Goal: Information Seeking & Learning: Learn about a topic

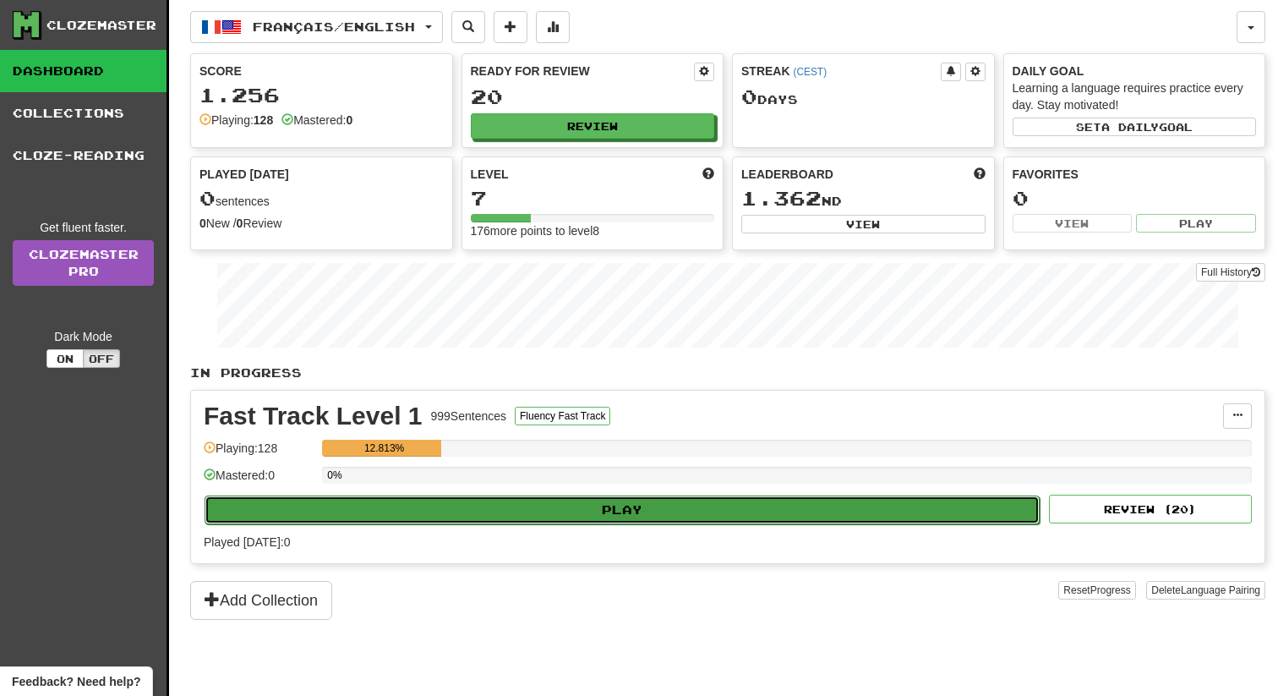
click at [740, 506] on button "Play" at bounding box center [622, 509] width 835 height 29
select select "**"
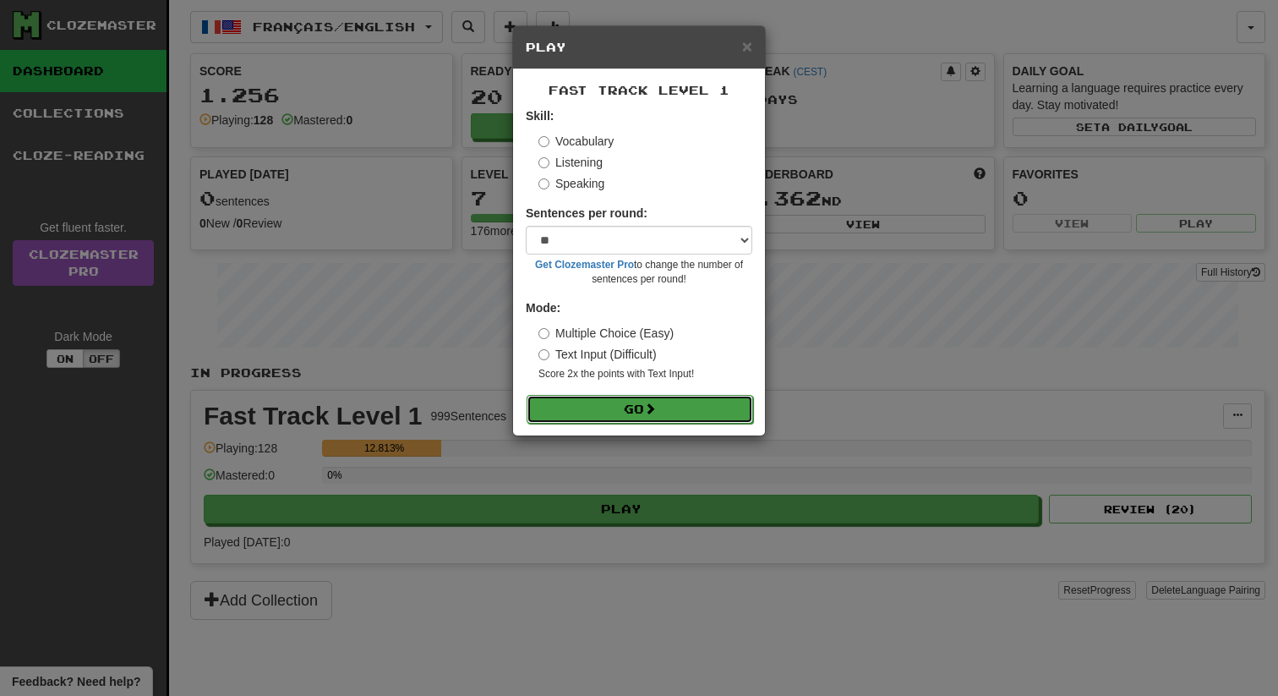
click at [688, 408] on button "Go" at bounding box center [640, 409] width 227 height 29
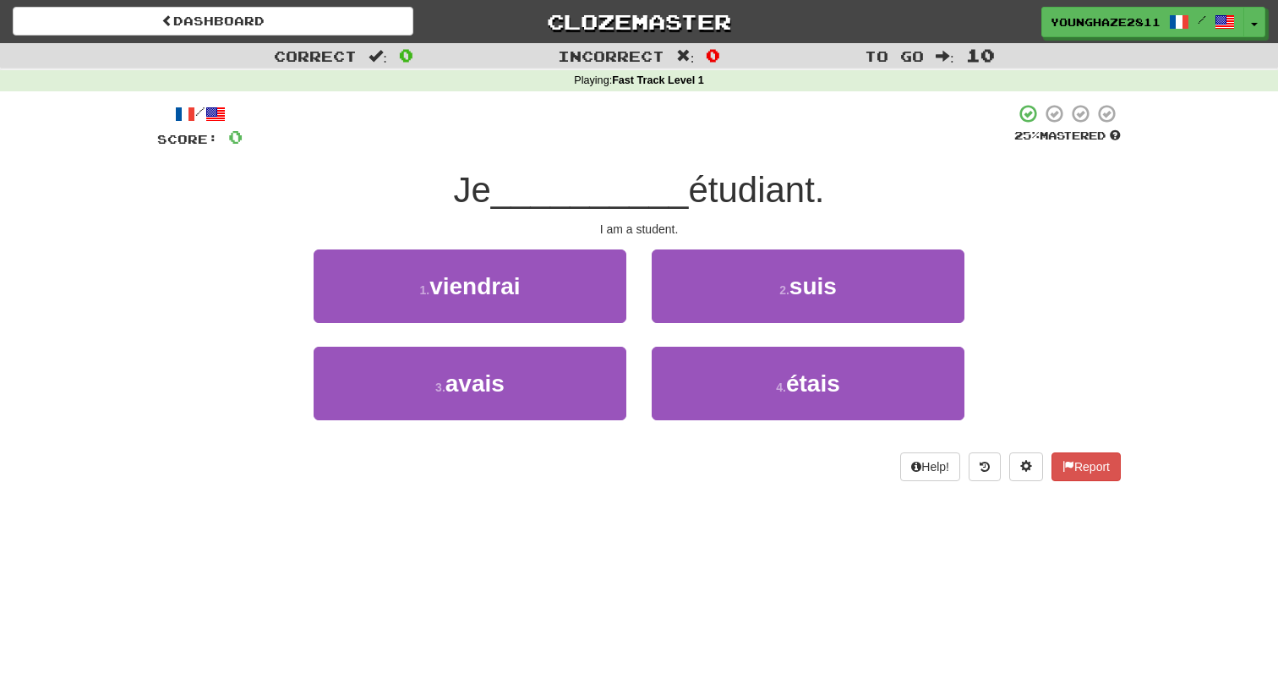
click at [639, 252] on div "2 . suis" at bounding box center [808, 297] width 338 height 97
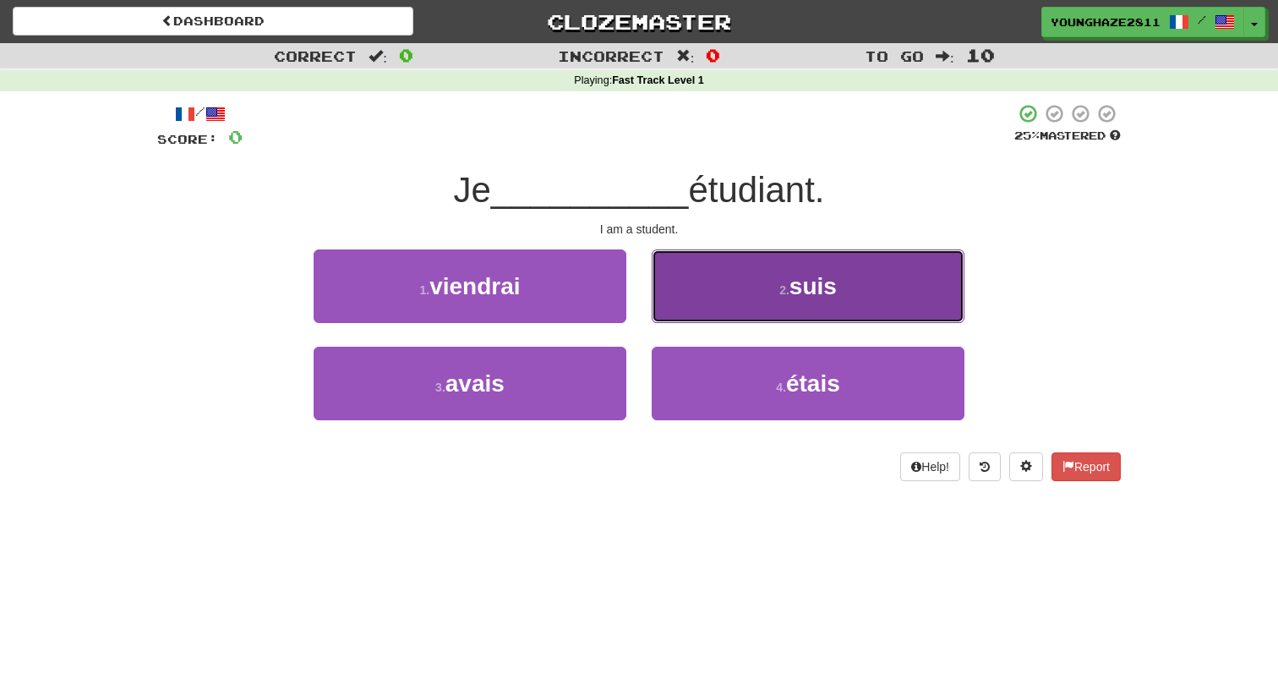
click at [701, 276] on button "2 . suis" at bounding box center [808, 286] width 313 height 74
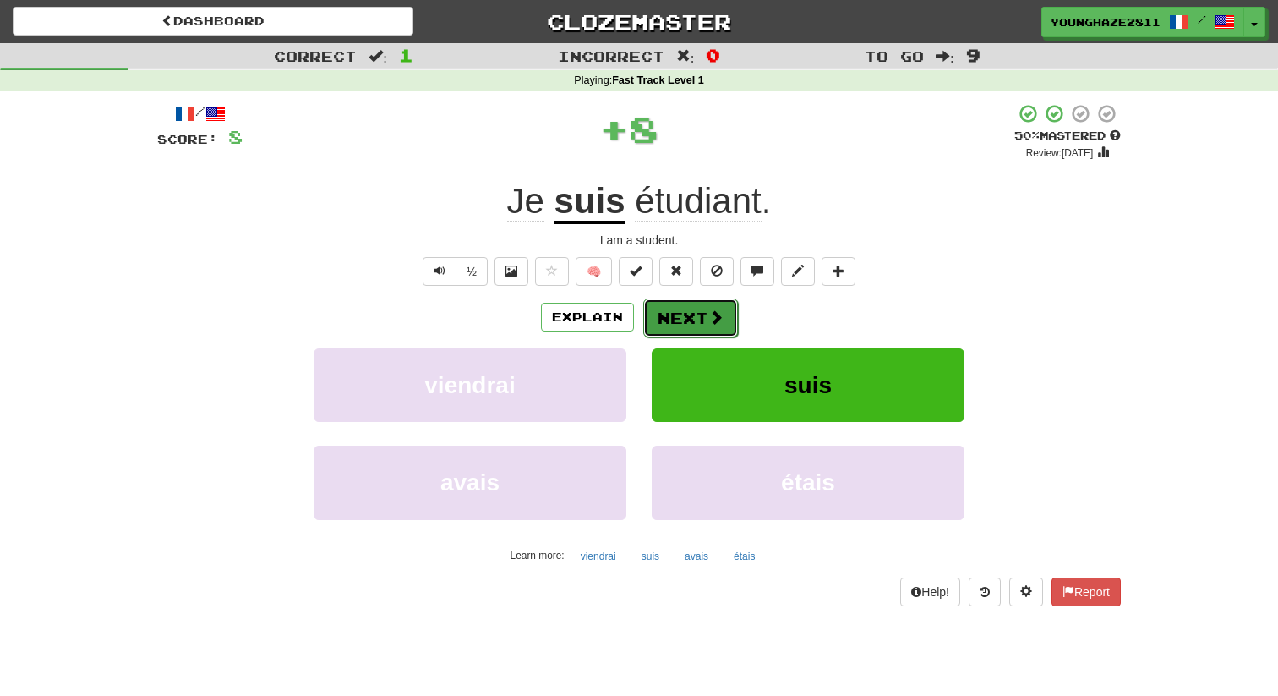
click at [669, 324] on button "Next" at bounding box center [690, 317] width 95 height 39
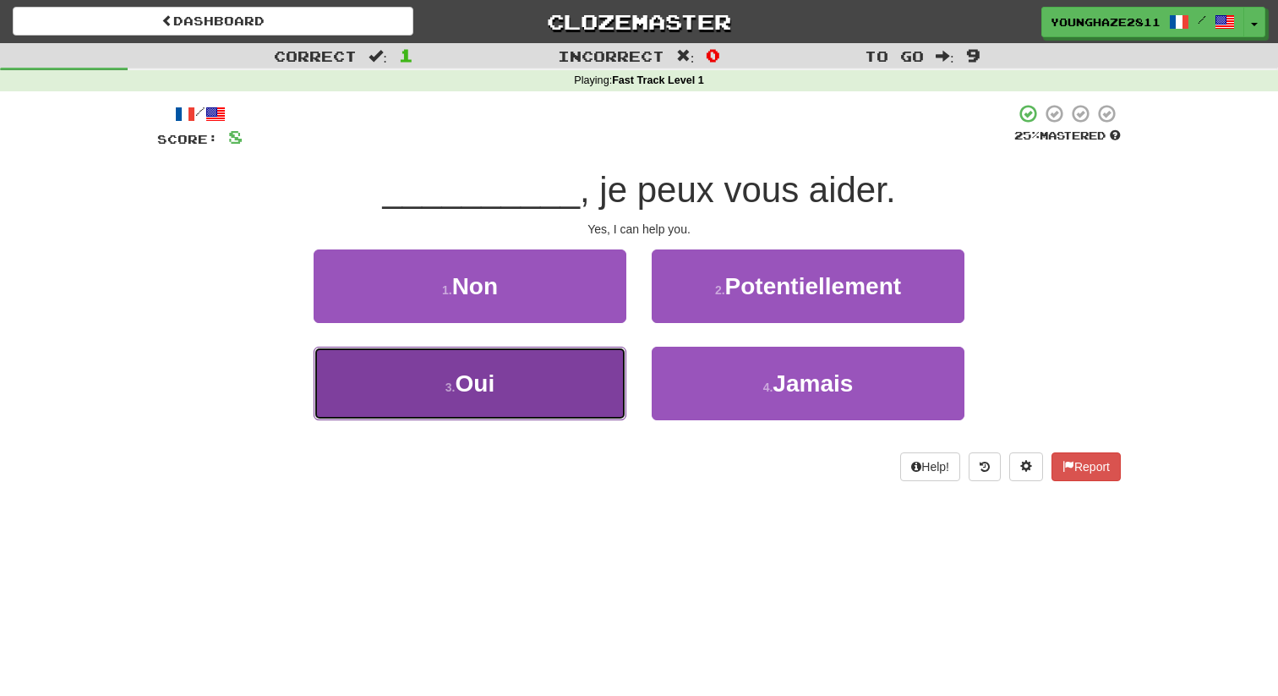
click at [592, 385] on button "3 . Oui" at bounding box center [470, 384] width 313 height 74
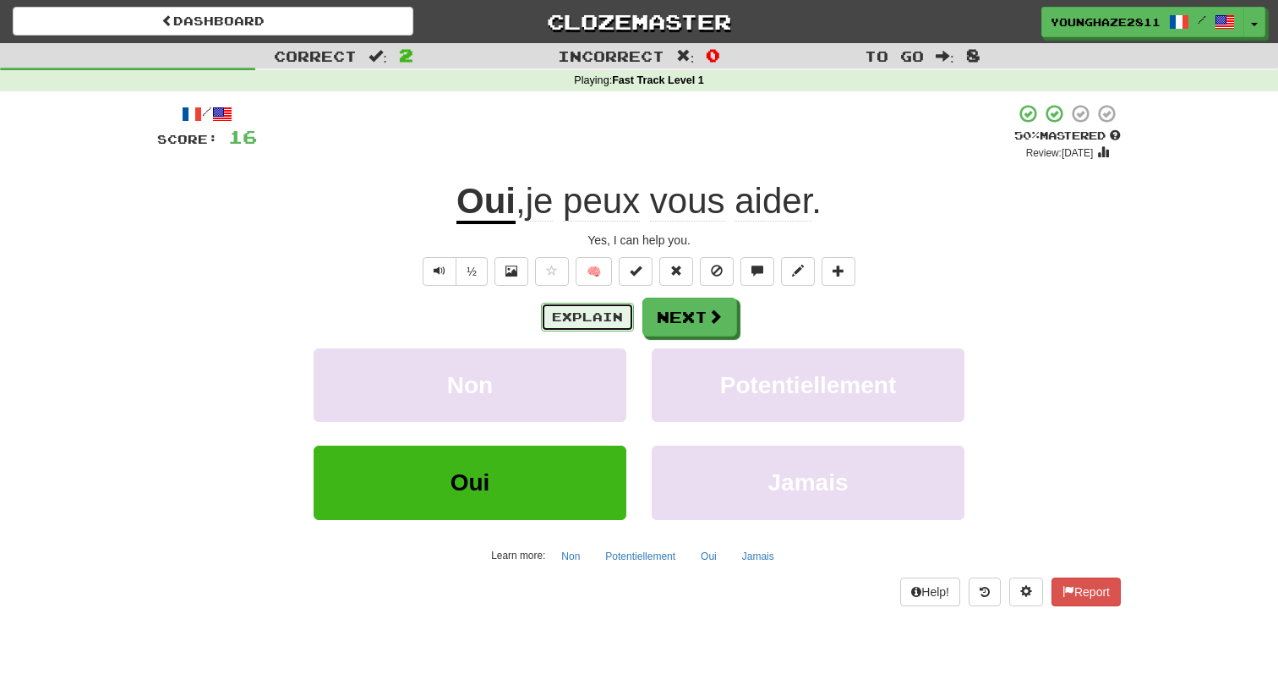
click at [592, 322] on button "Explain" at bounding box center [587, 317] width 93 height 29
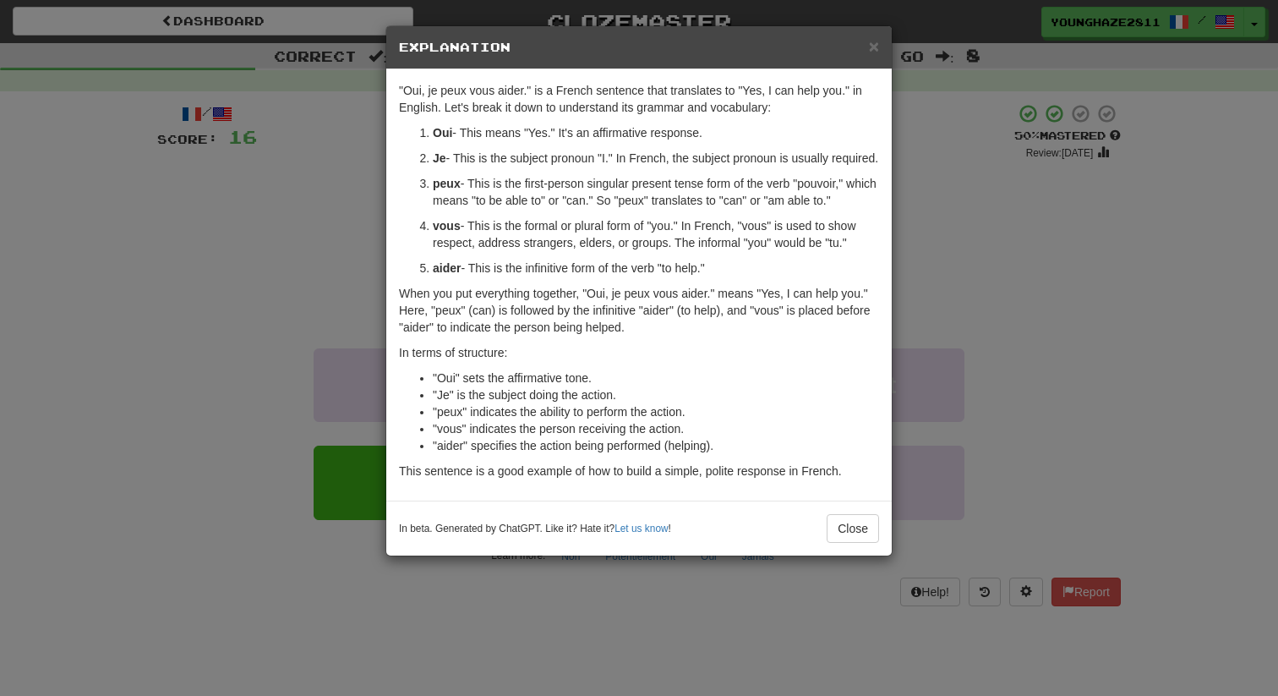
click at [975, 209] on div "× Explanation "Oui, je peux vous aider." is a French sentence that translates t…" at bounding box center [639, 348] width 1278 height 696
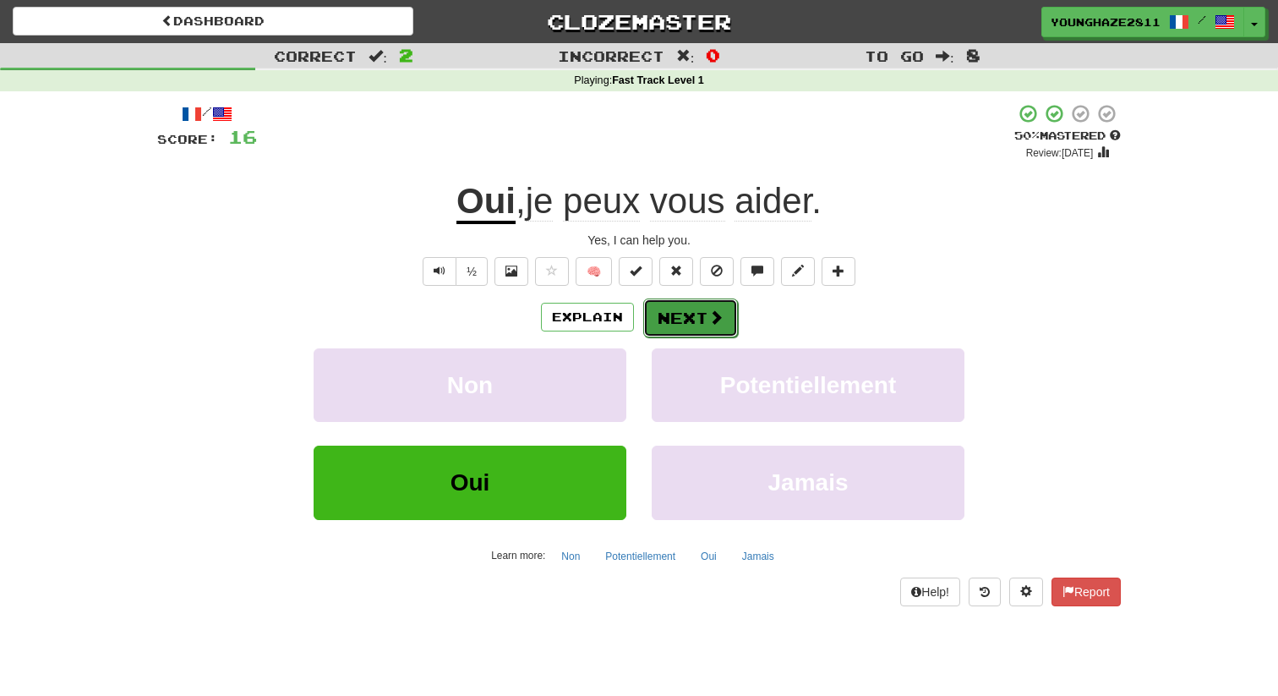
click at [695, 302] on button "Next" at bounding box center [690, 317] width 95 height 39
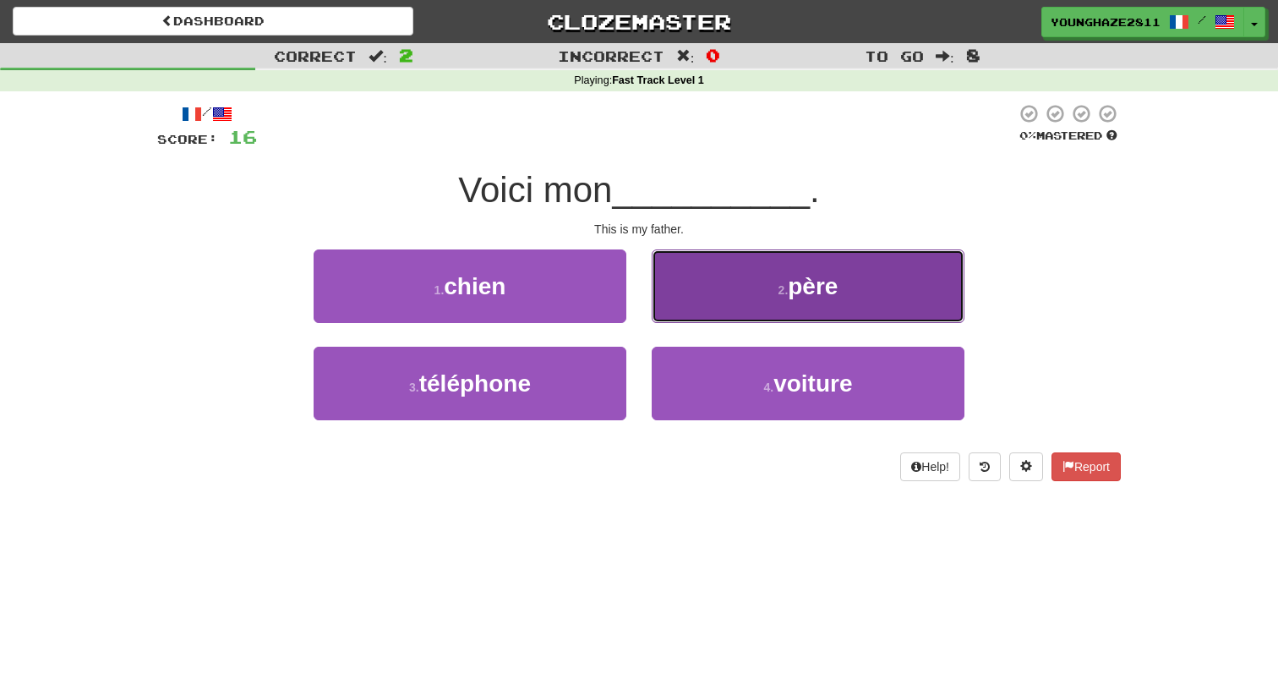
click at [726, 263] on button "2 . père" at bounding box center [808, 286] width 313 height 74
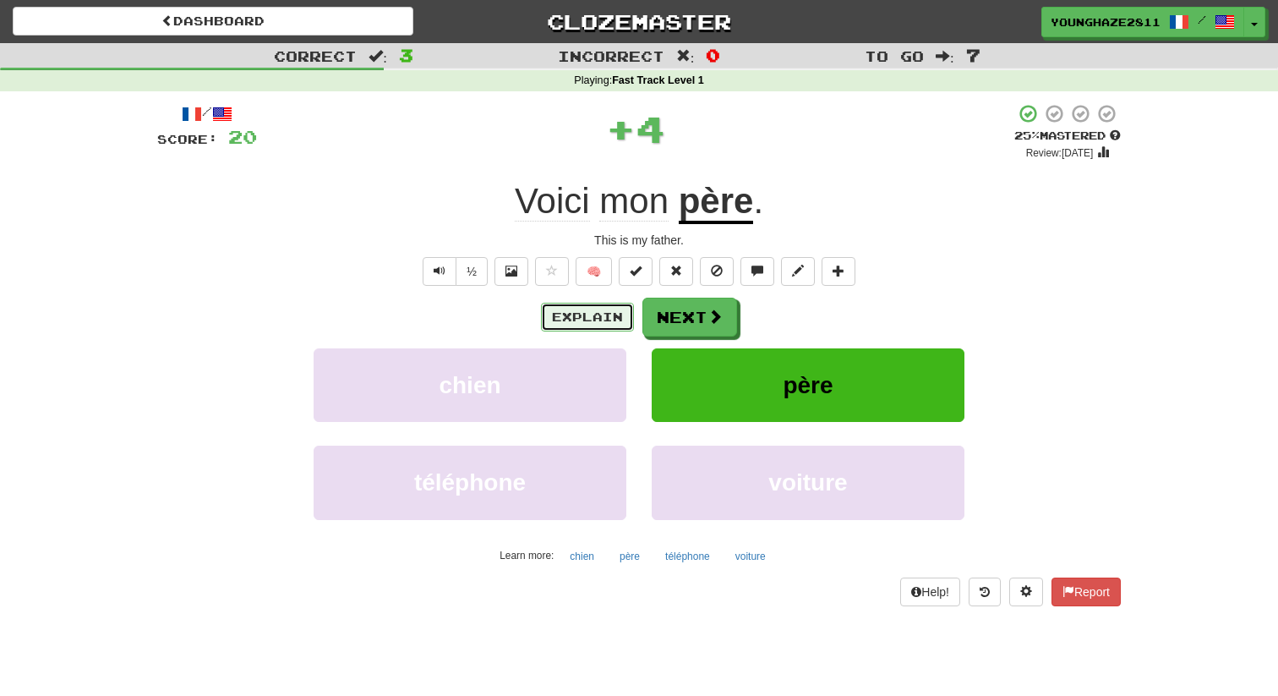
click at [564, 322] on button "Explain" at bounding box center [587, 317] width 93 height 29
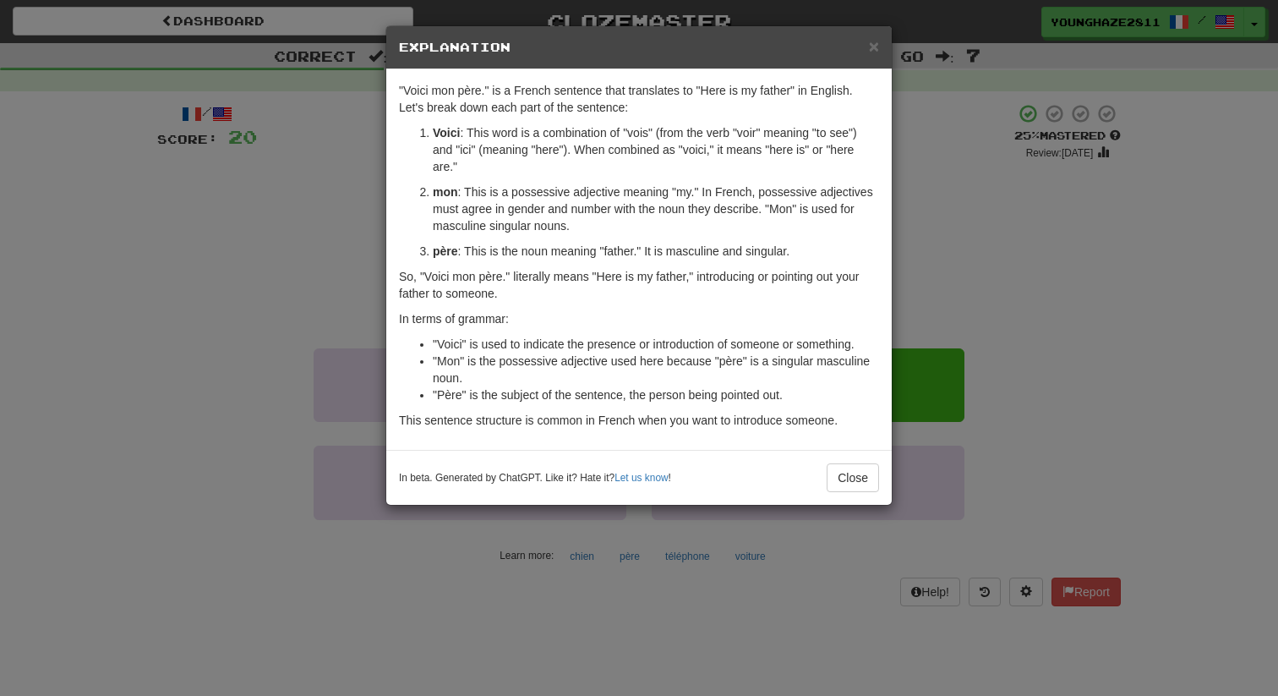
click at [986, 226] on div "× Explanation "Voici mon père." is a French sentence that translates to "Here i…" at bounding box center [639, 348] width 1278 height 696
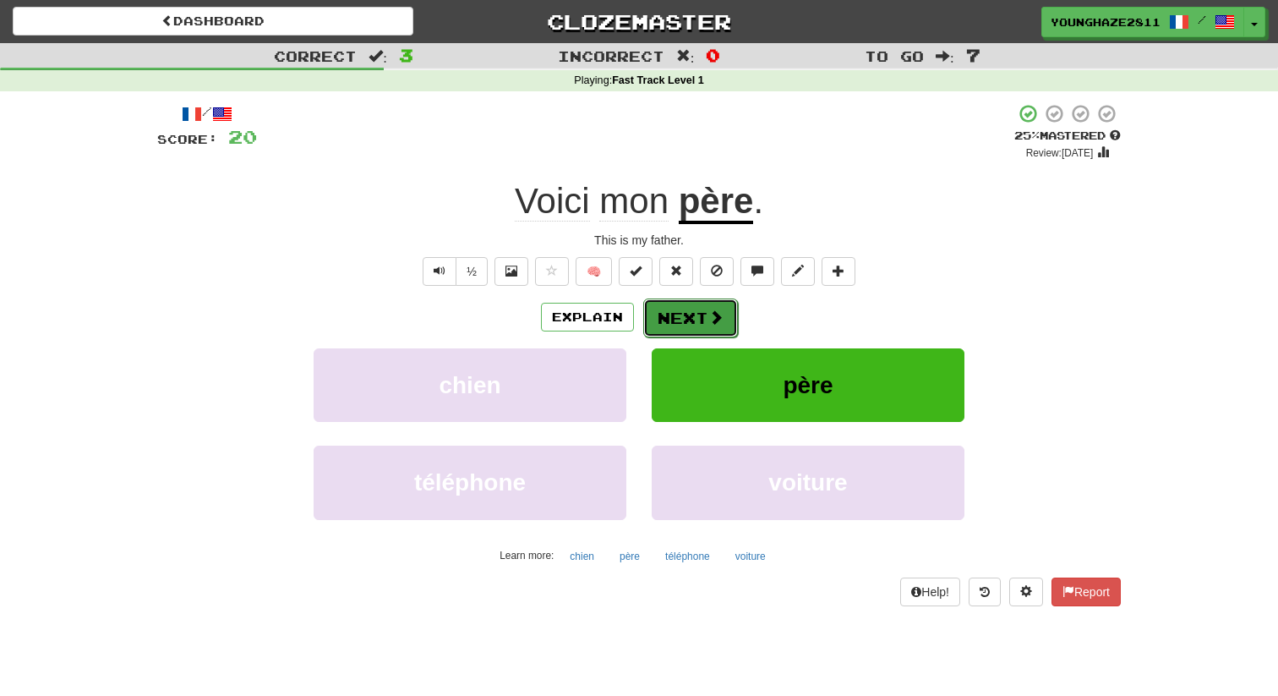
click at [679, 325] on button "Next" at bounding box center [690, 317] width 95 height 39
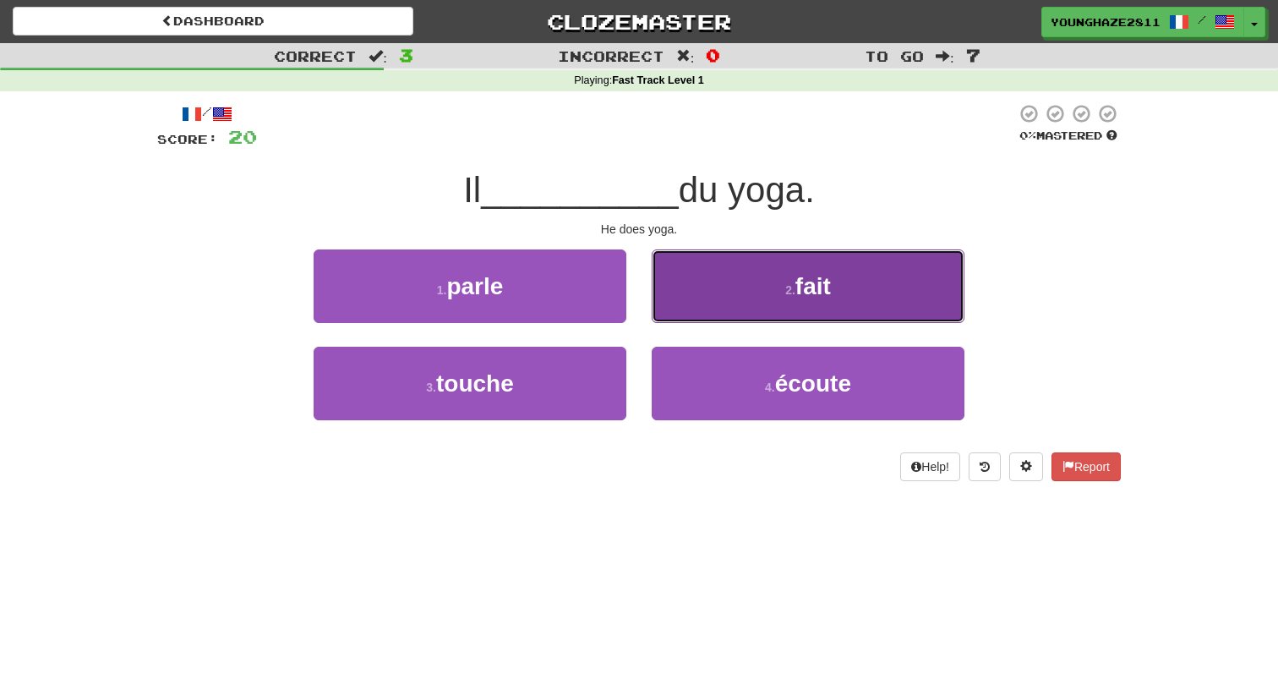
click at [741, 289] on button "2 . fait" at bounding box center [808, 286] width 313 height 74
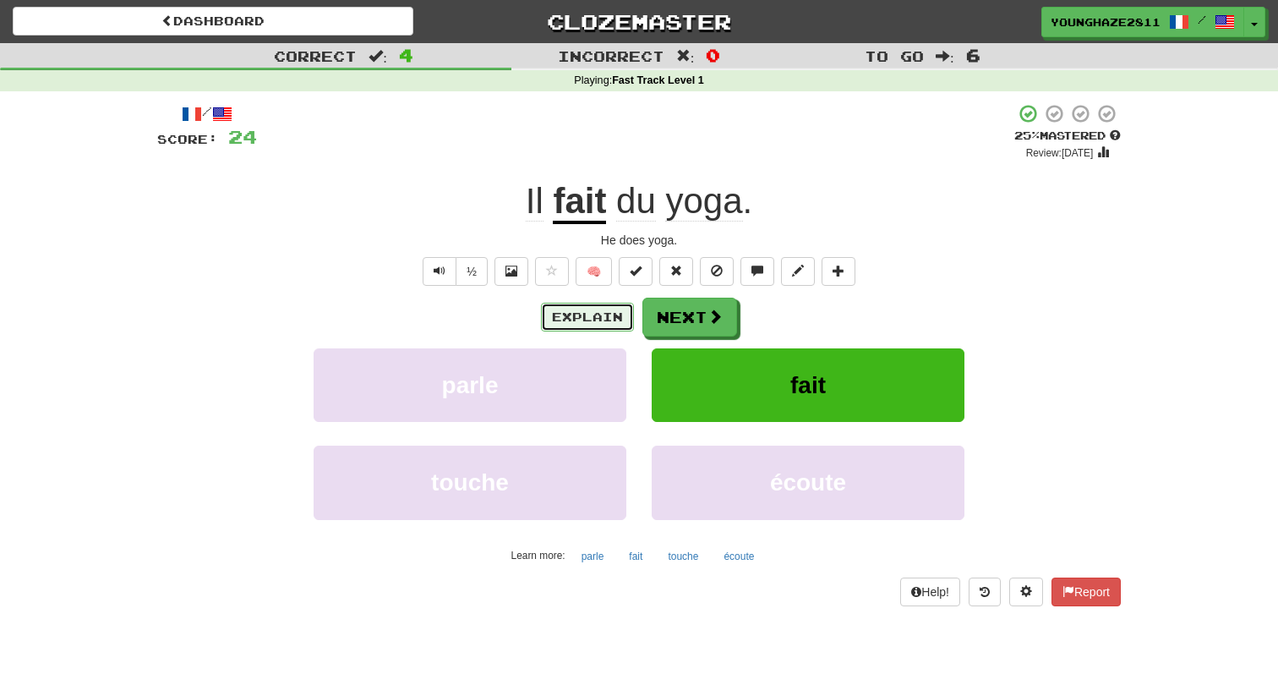
click at [595, 317] on button "Explain" at bounding box center [587, 317] width 93 height 29
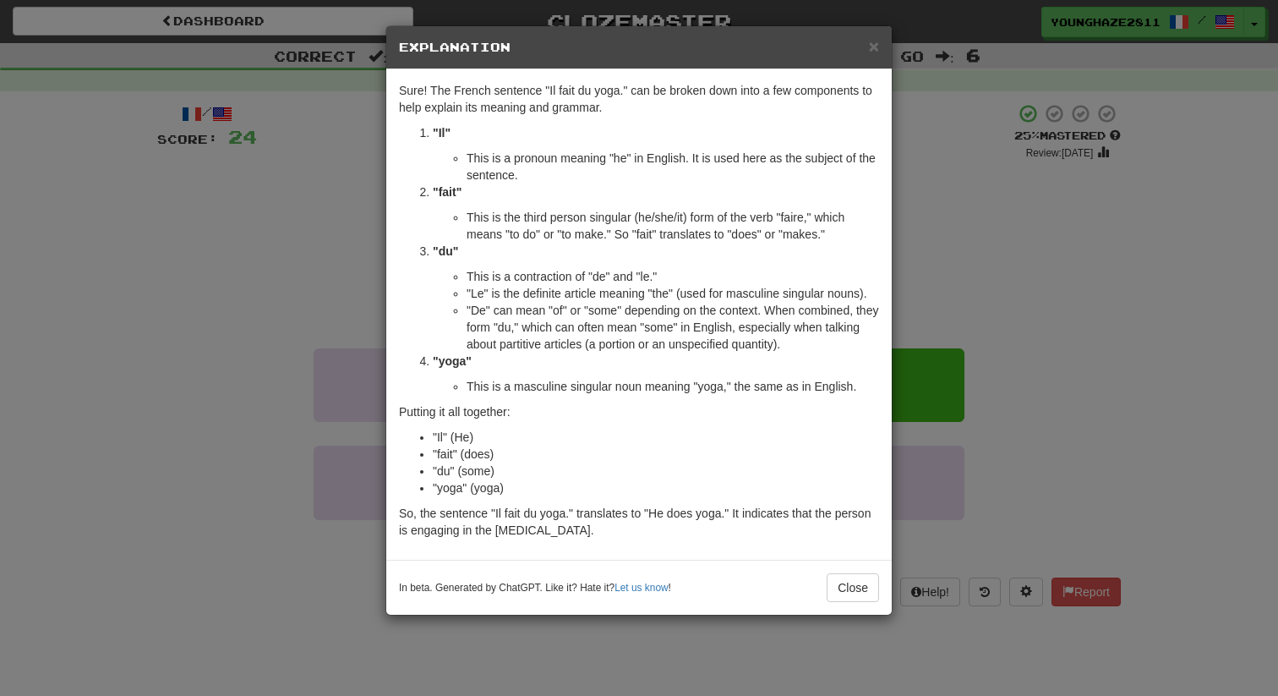
click at [919, 224] on div "× Explanation Sure! The French sentence "Il fait du yoga." can be broken down i…" at bounding box center [639, 348] width 1278 height 696
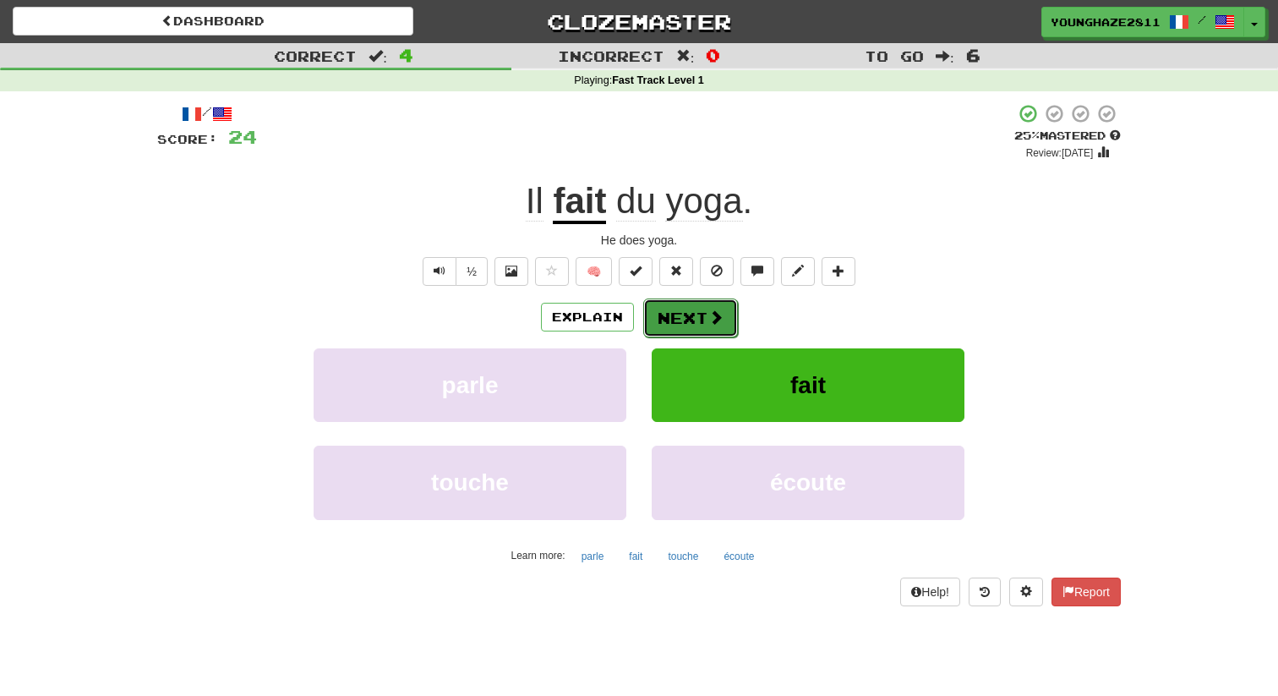
click at [687, 324] on button "Next" at bounding box center [690, 317] width 95 height 39
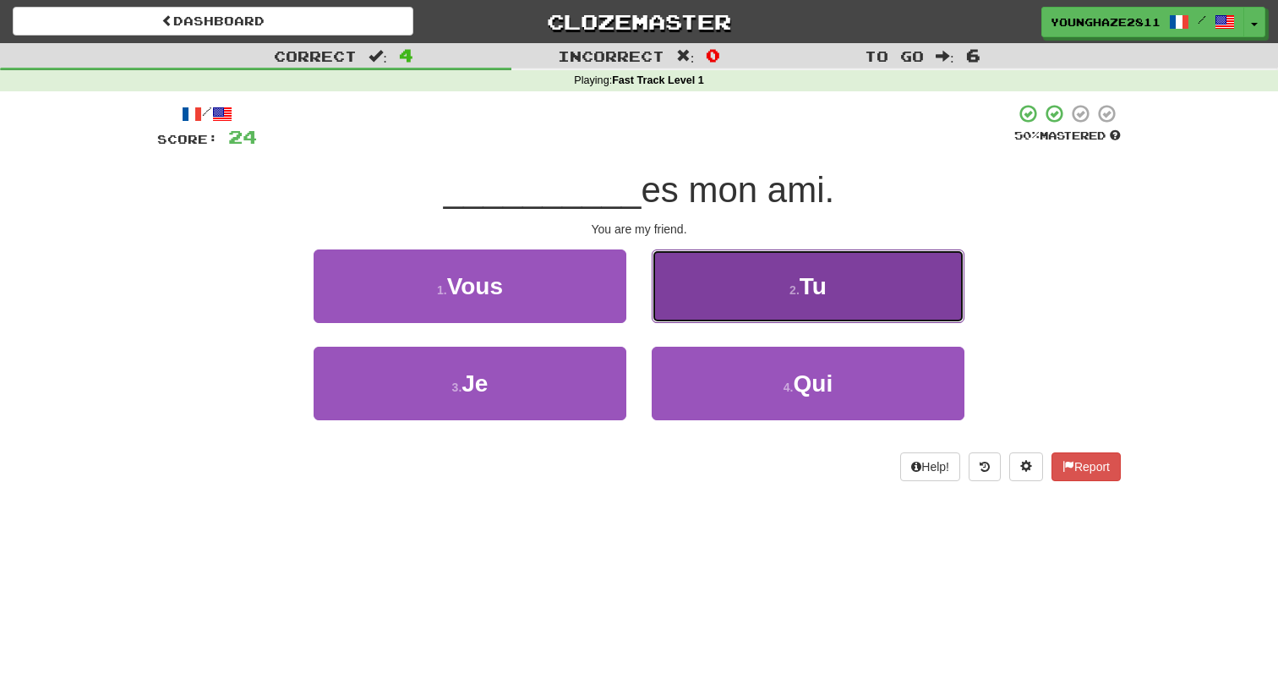
click at [719, 298] on button "2 . Tu" at bounding box center [808, 286] width 313 height 74
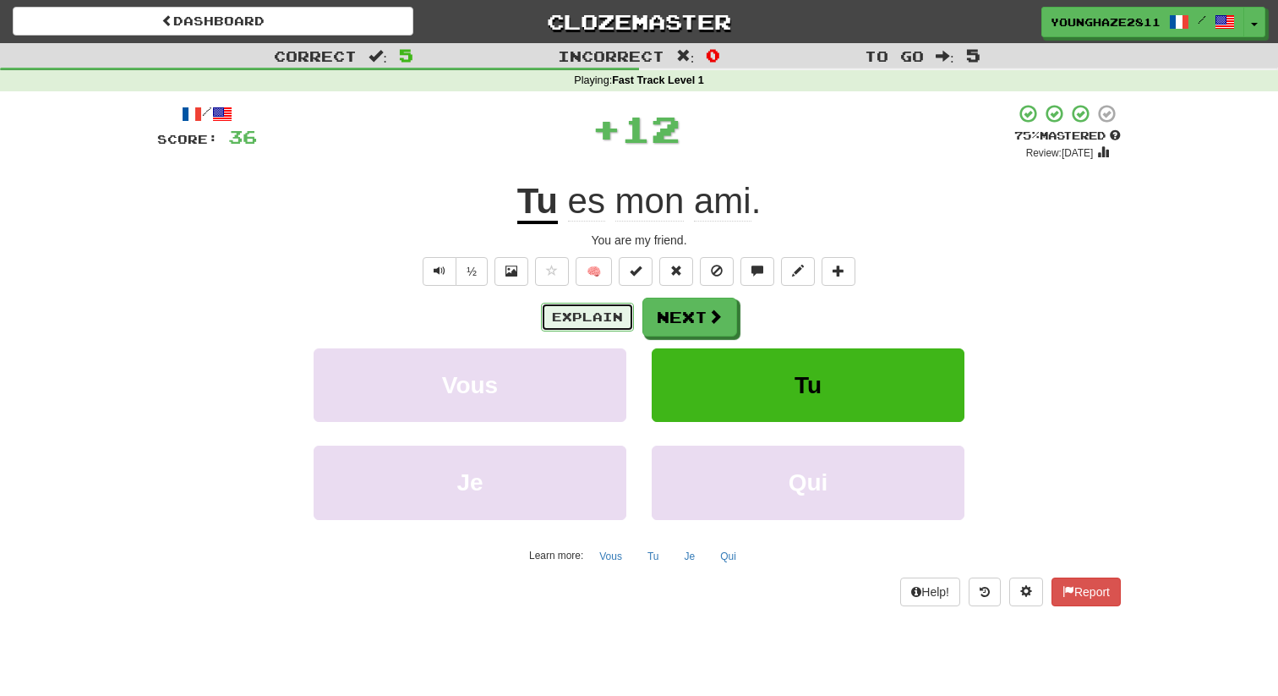
click at [570, 309] on button "Explain" at bounding box center [587, 317] width 93 height 29
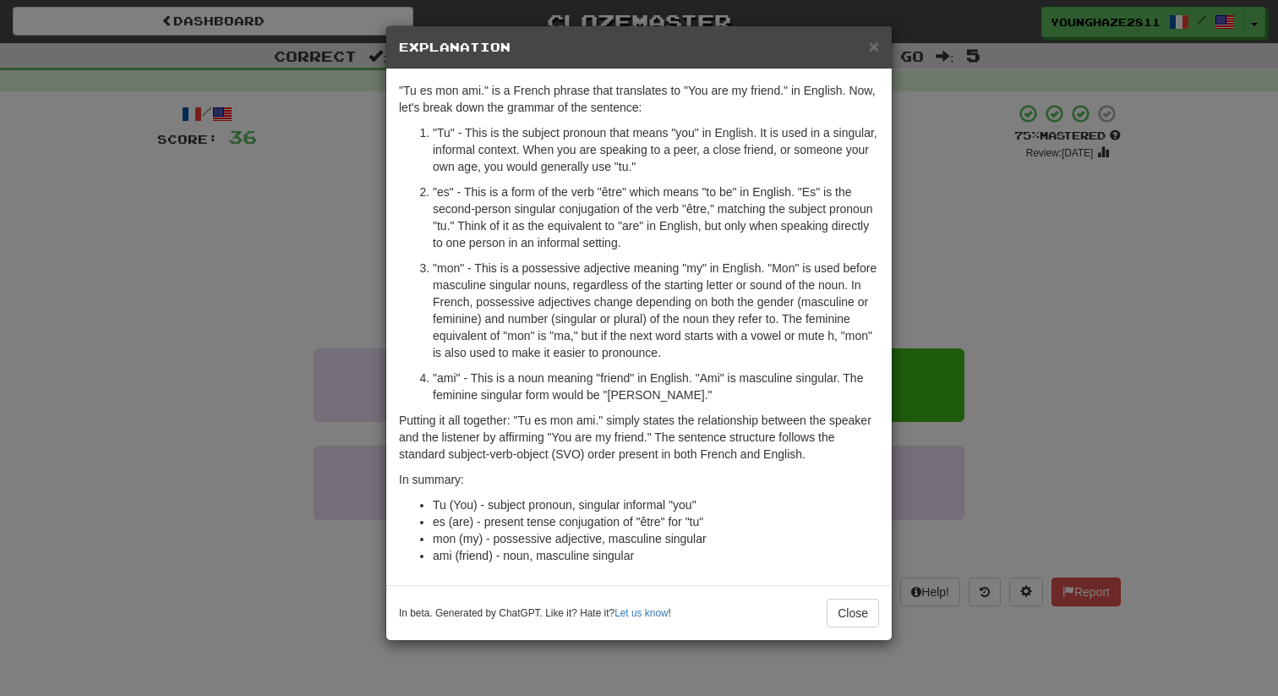
click at [359, 257] on div "× Explanation "Tu es mon ami." is a French phrase that translates to "You are m…" at bounding box center [639, 348] width 1278 height 696
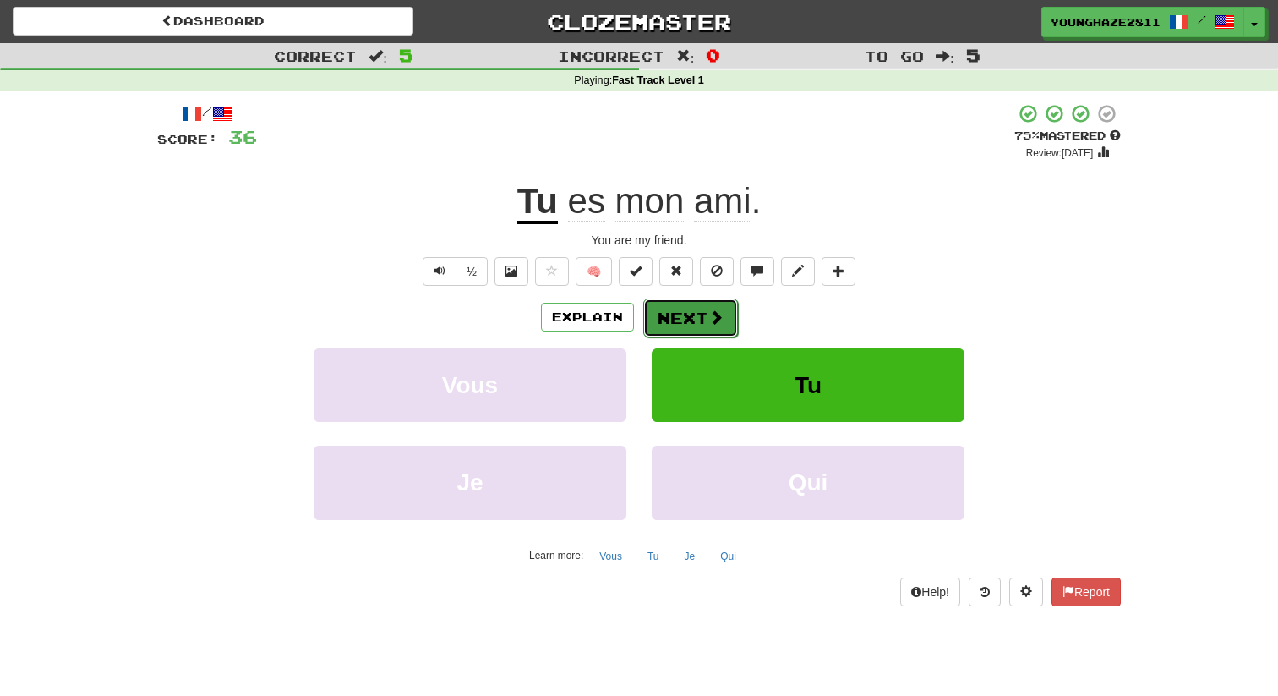
click at [695, 326] on button "Next" at bounding box center [690, 317] width 95 height 39
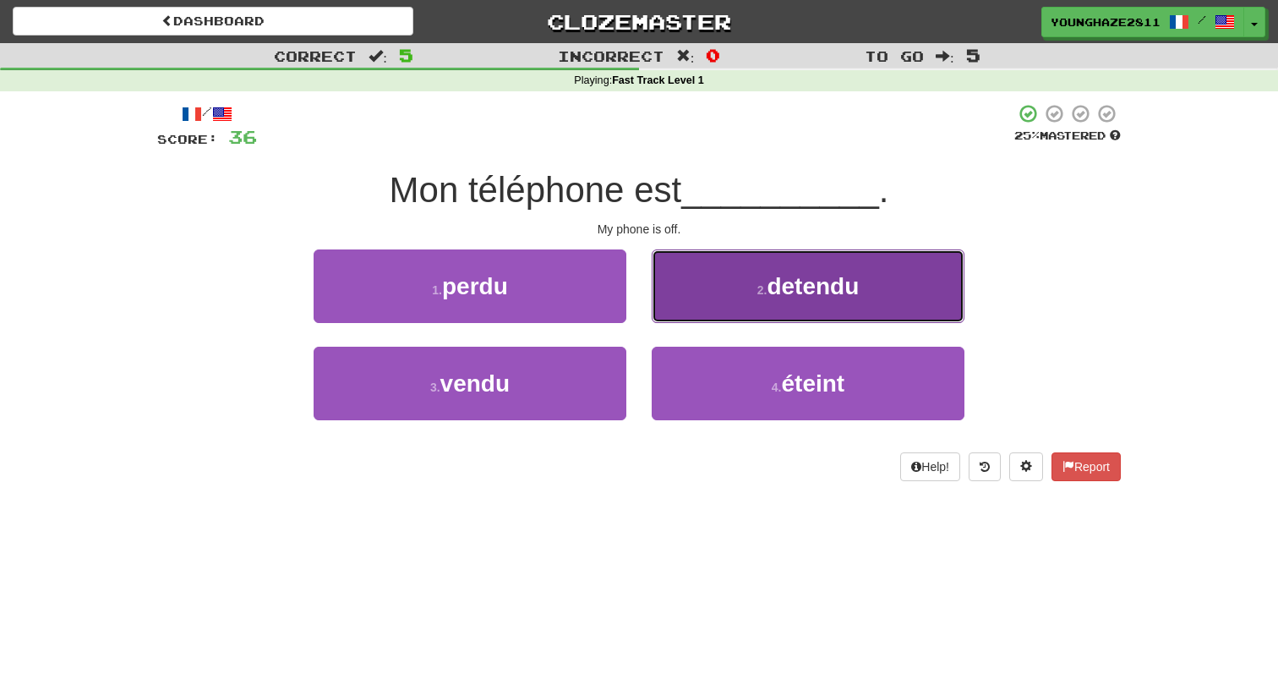
click at [721, 274] on button "2 . detendu" at bounding box center [808, 286] width 313 height 74
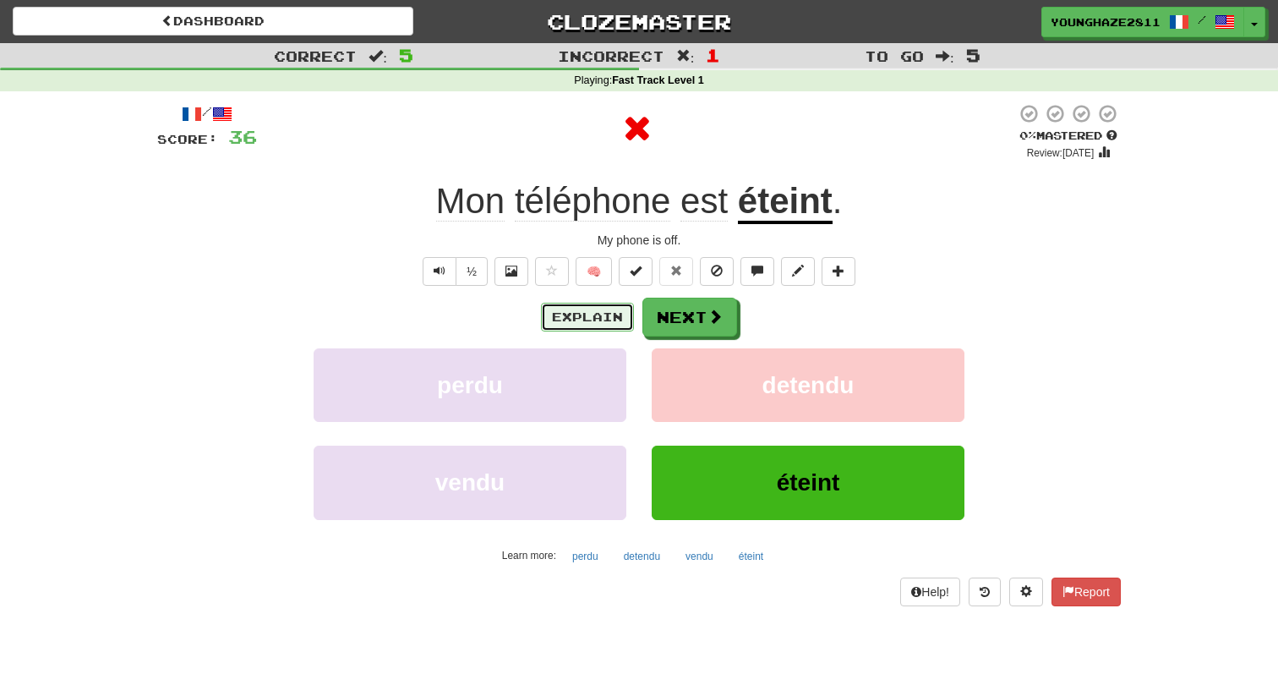
click at [581, 312] on button "Explain" at bounding box center [587, 317] width 93 height 29
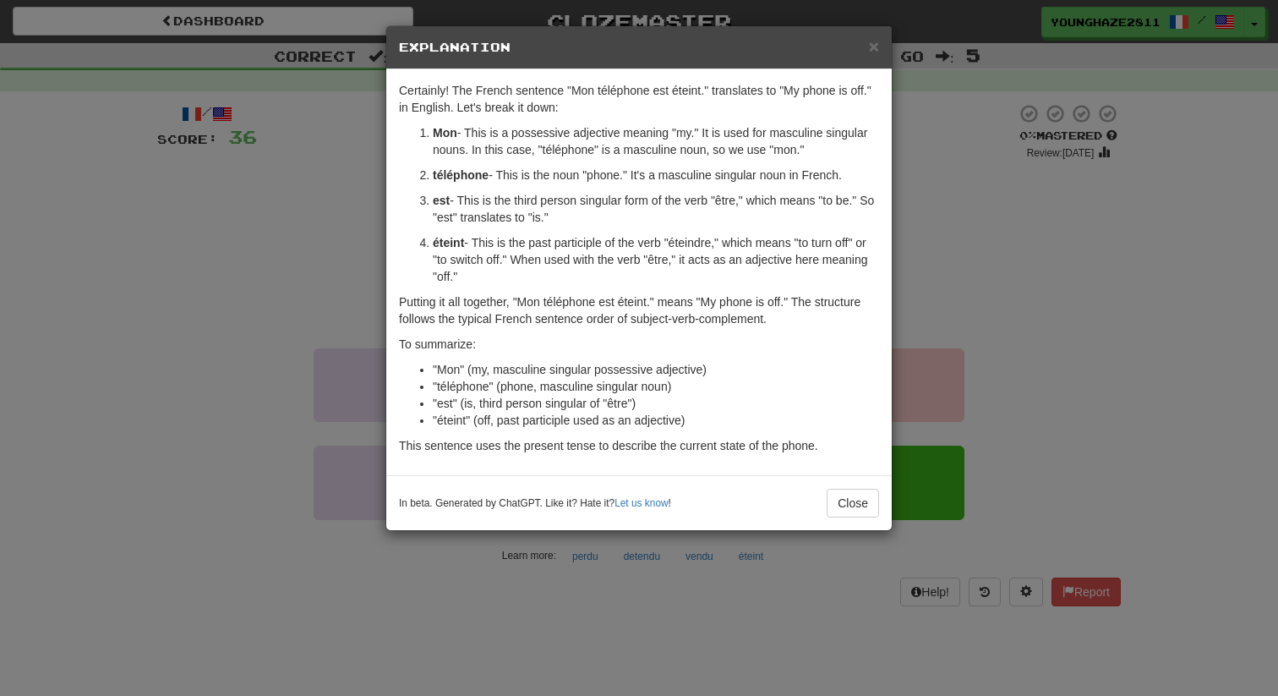
click at [942, 246] on div "× Explanation Certainly! The French sentence "Mon téléphone est éteint." transl…" at bounding box center [639, 348] width 1278 height 696
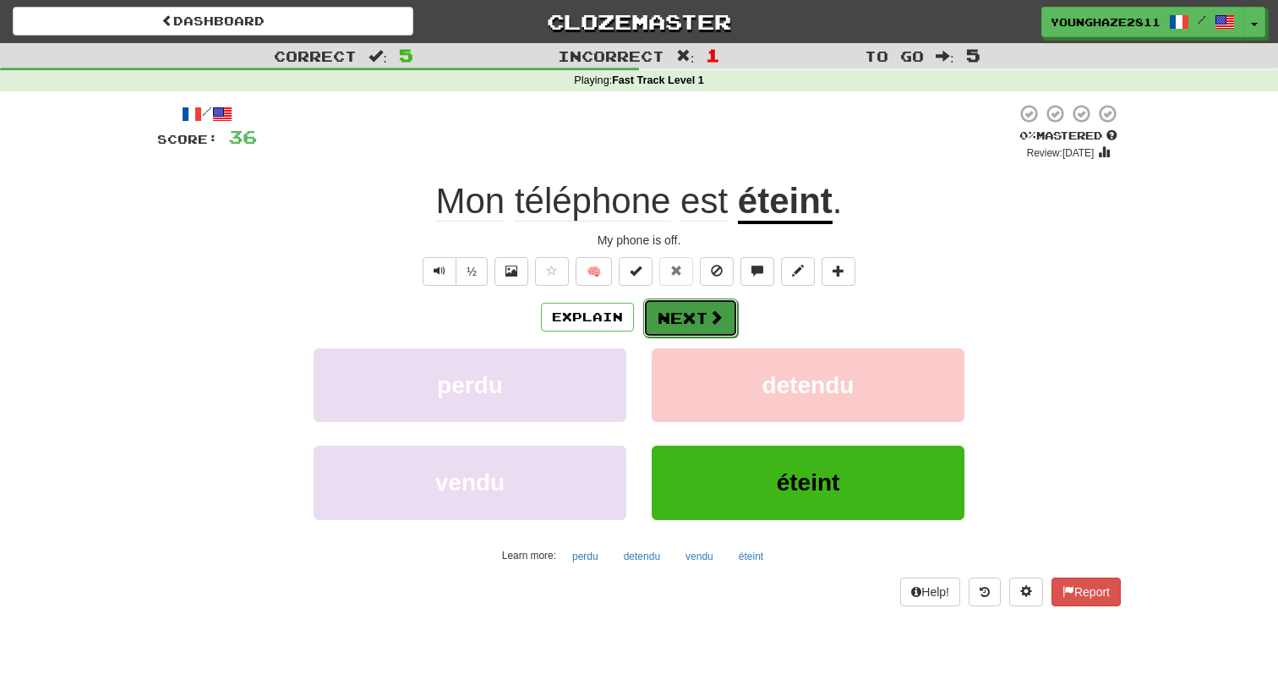
click at [699, 330] on button "Next" at bounding box center [690, 317] width 95 height 39
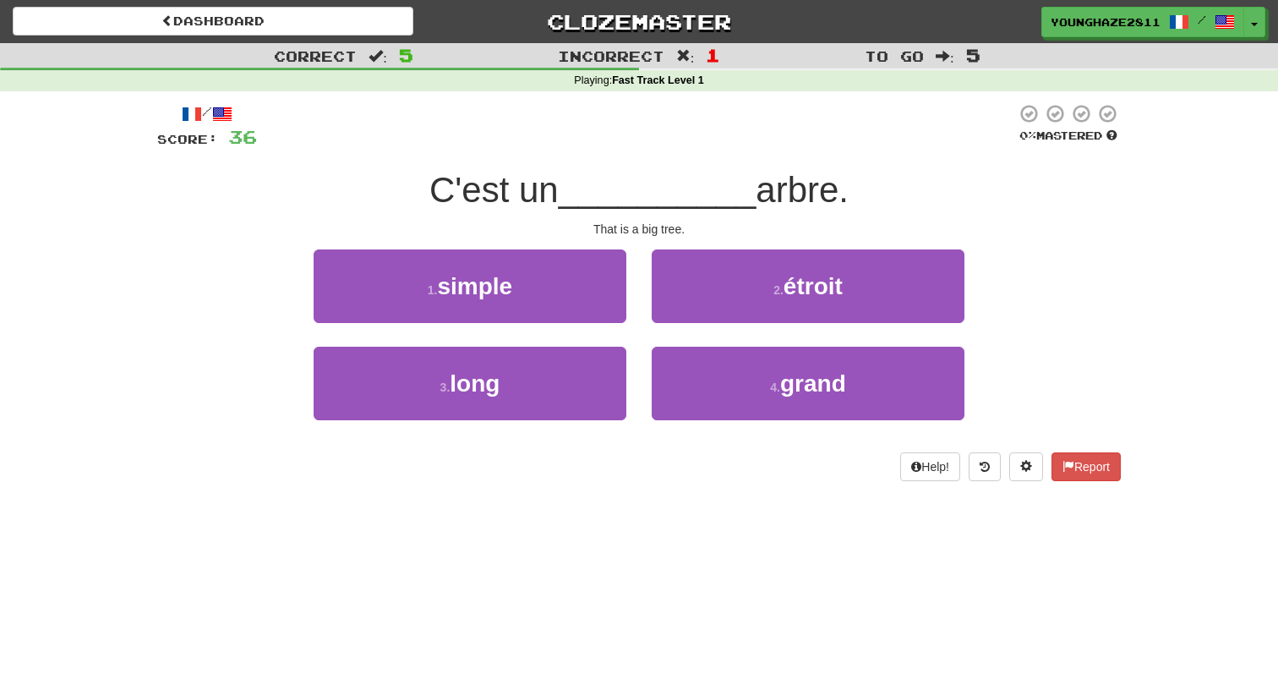
drag, startPoint x: 758, startPoint y: 194, endPoint x: 847, endPoint y: 194, distance: 88.8
click at [847, 194] on span "arbre." at bounding box center [802, 190] width 93 height 40
click at [637, 249] on div "1 . simple" at bounding box center [470, 297] width 338 height 97
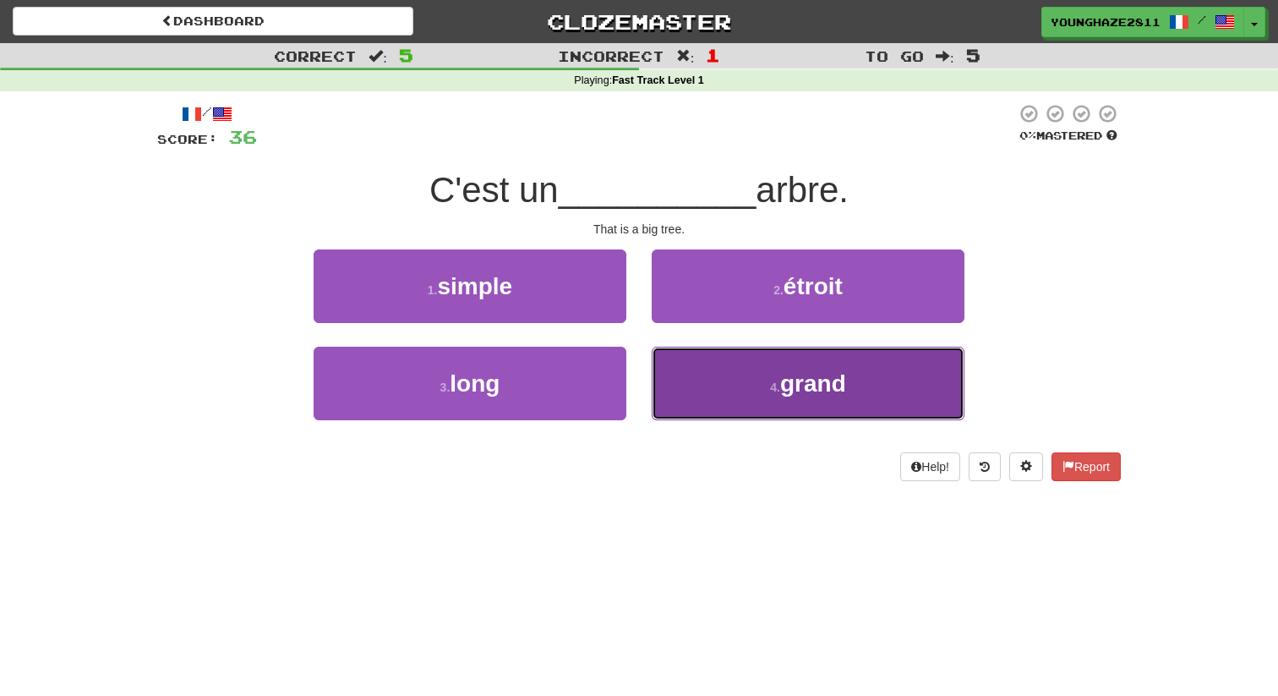
click at [779, 378] on button "4 . grand" at bounding box center [808, 384] width 313 height 74
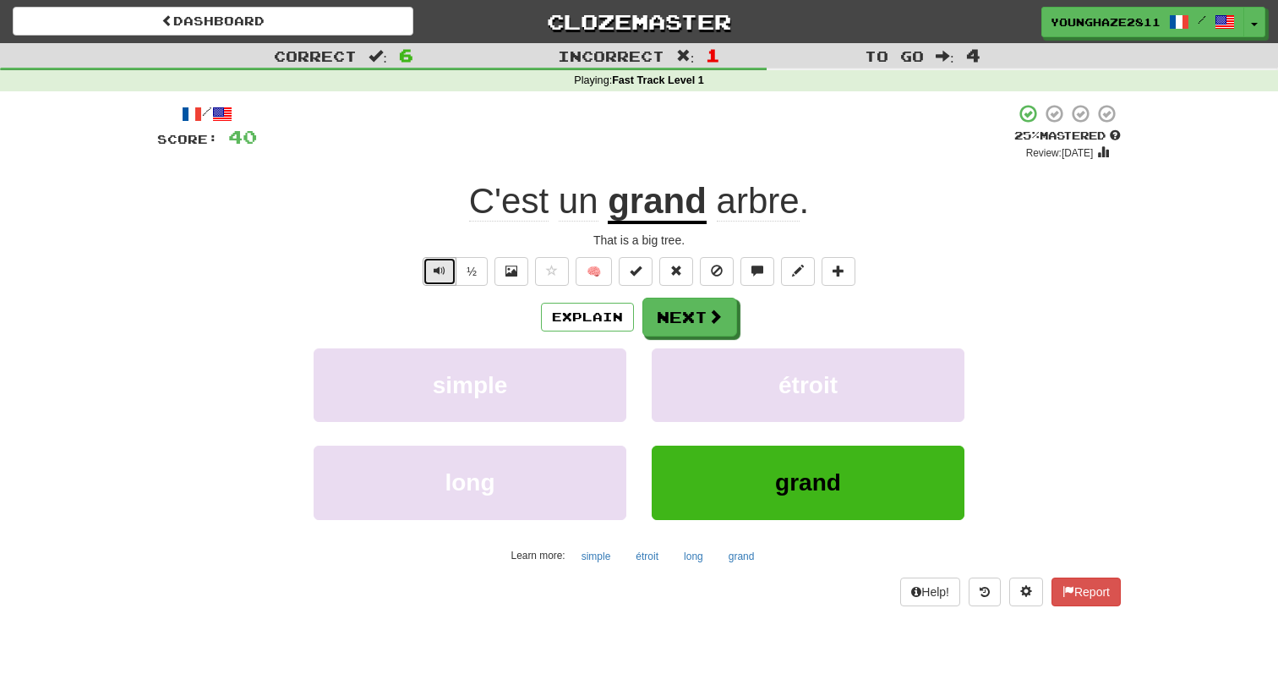
click at [442, 276] on span "Text-to-speech controls" at bounding box center [440, 271] width 12 height 12
click at [670, 314] on button "Next" at bounding box center [690, 317] width 95 height 39
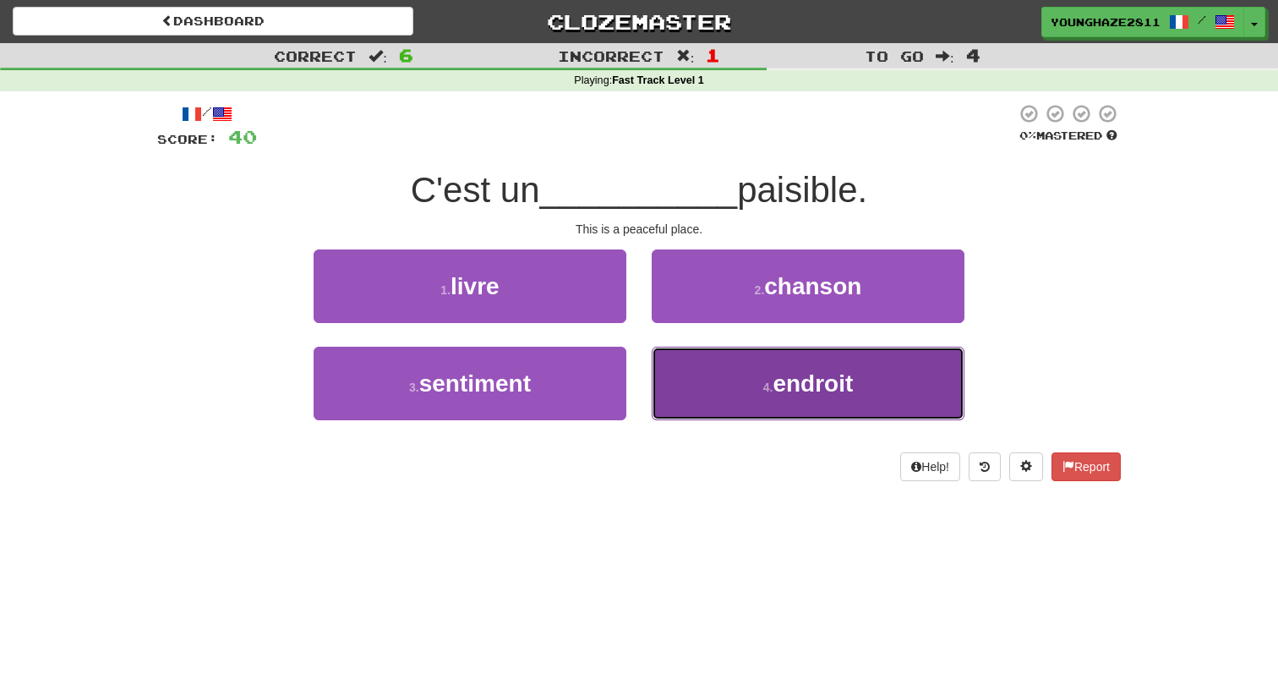
click at [732, 380] on button "4 . endroit" at bounding box center [808, 384] width 313 height 74
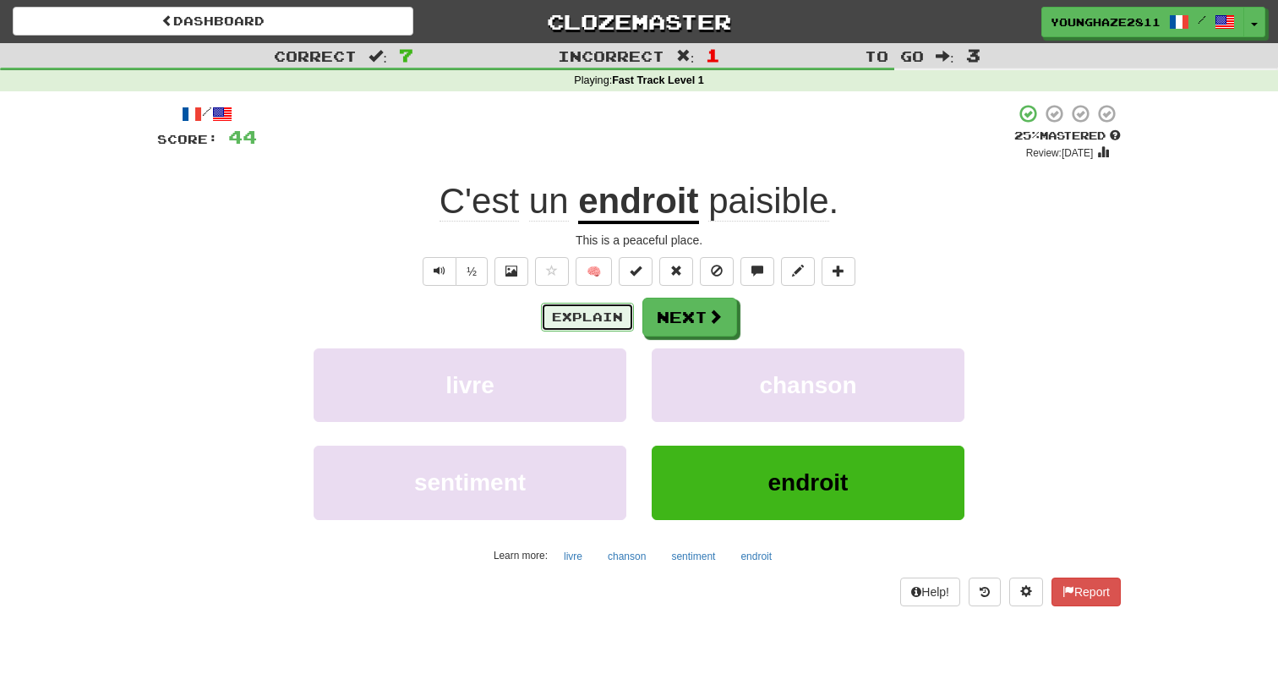
click at [589, 313] on button "Explain" at bounding box center [587, 317] width 93 height 29
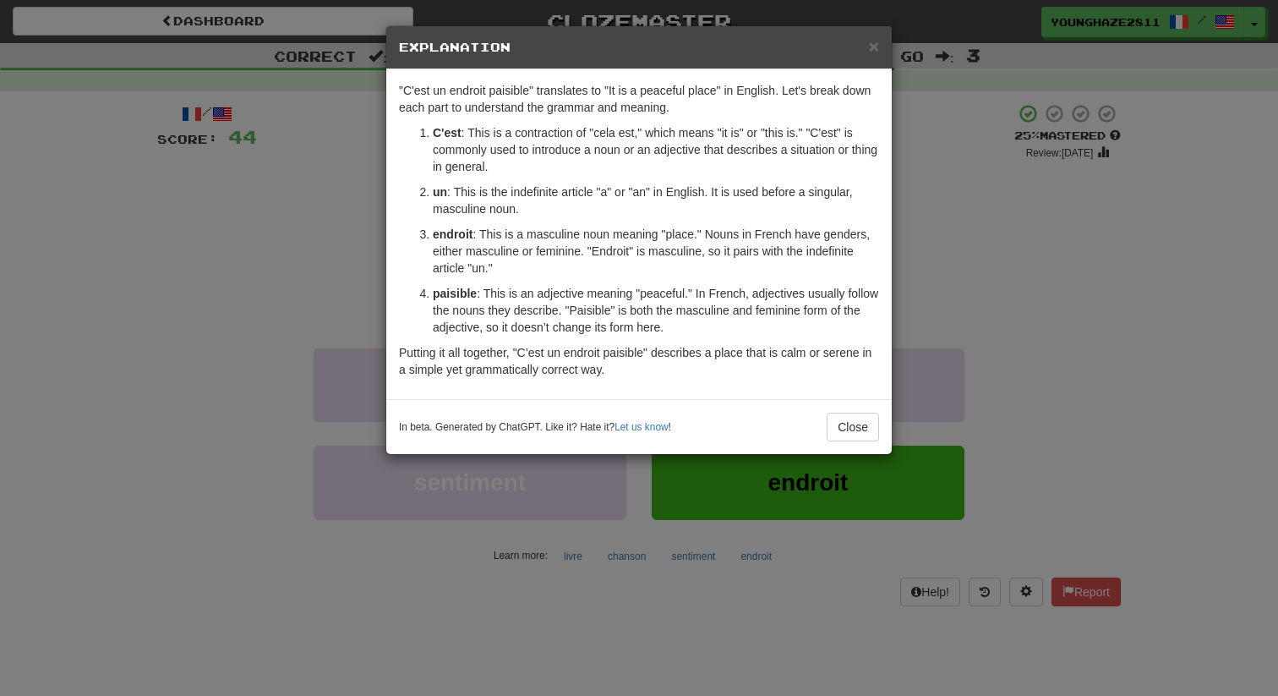
click at [325, 230] on div "× Explanation "C'est un endroit paisible" translates to "It is a peaceful place…" at bounding box center [639, 348] width 1278 height 696
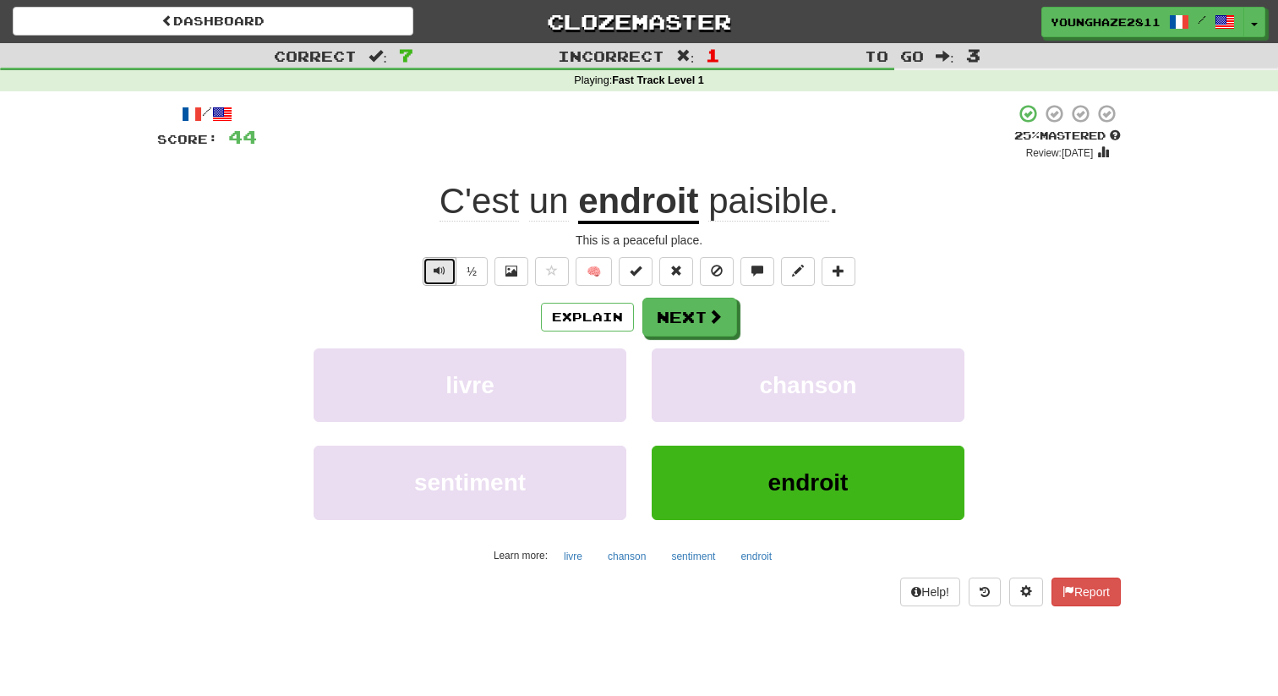
click at [441, 271] on span "Text-to-speech controls" at bounding box center [440, 271] width 12 height 12
click at [447, 280] on button "Text-to-speech controls" at bounding box center [440, 271] width 34 height 29
click at [693, 301] on button "Next" at bounding box center [690, 317] width 95 height 39
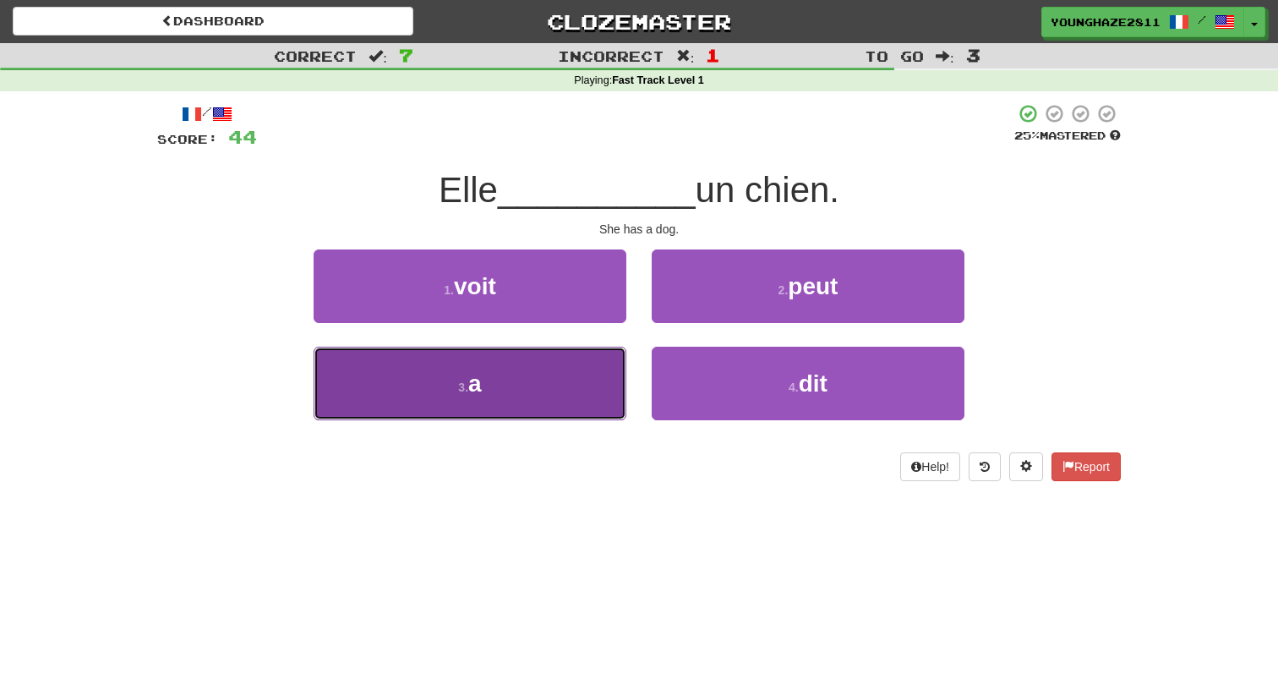
click at [580, 376] on button "3 . a" at bounding box center [470, 384] width 313 height 74
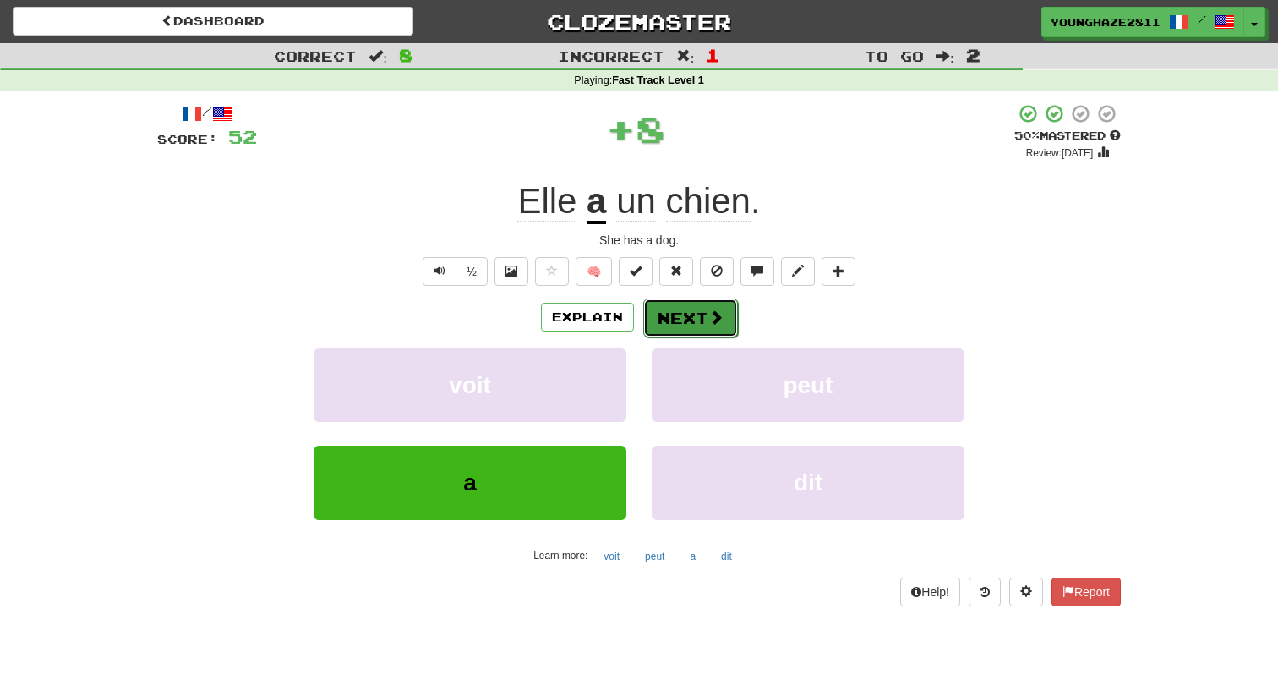
click at [686, 312] on button "Next" at bounding box center [690, 317] width 95 height 39
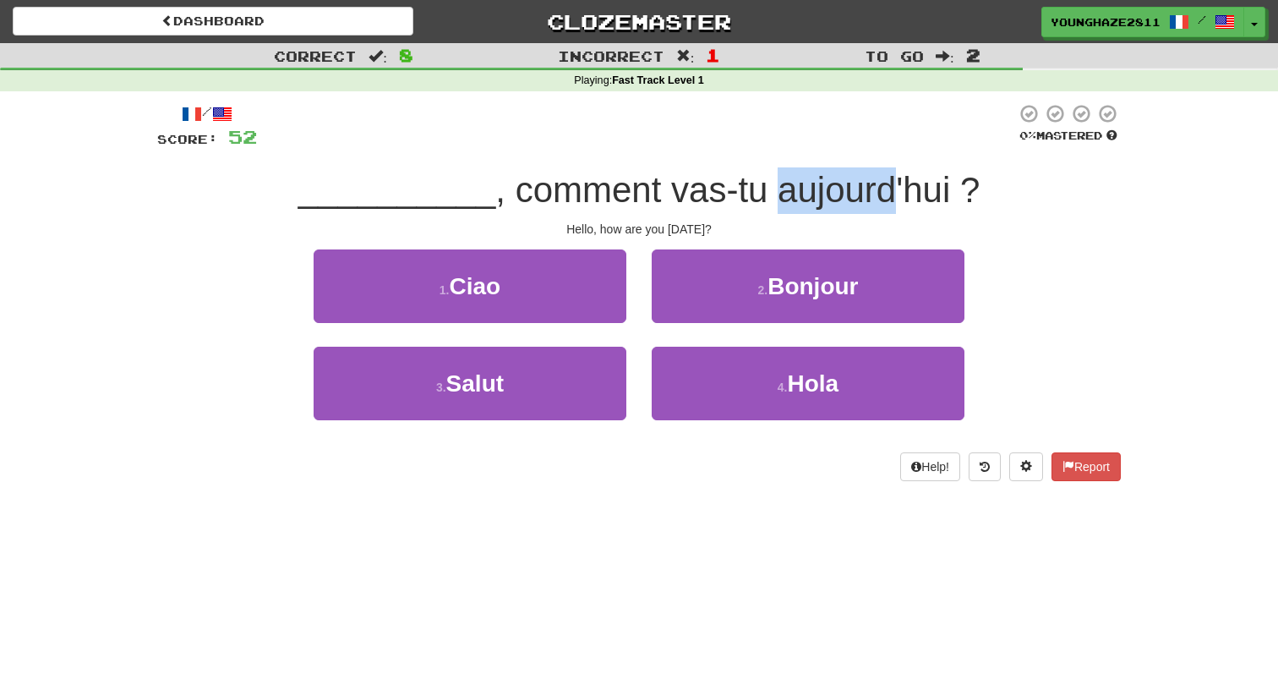
drag, startPoint x: 768, startPoint y: 192, endPoint x: 884, endPoint y: 187, distance: 116.8
click at [884, 187] on span ", comment vas-tu aujourd'hui ?" at bounding box center [737, 190] width 484 height 40
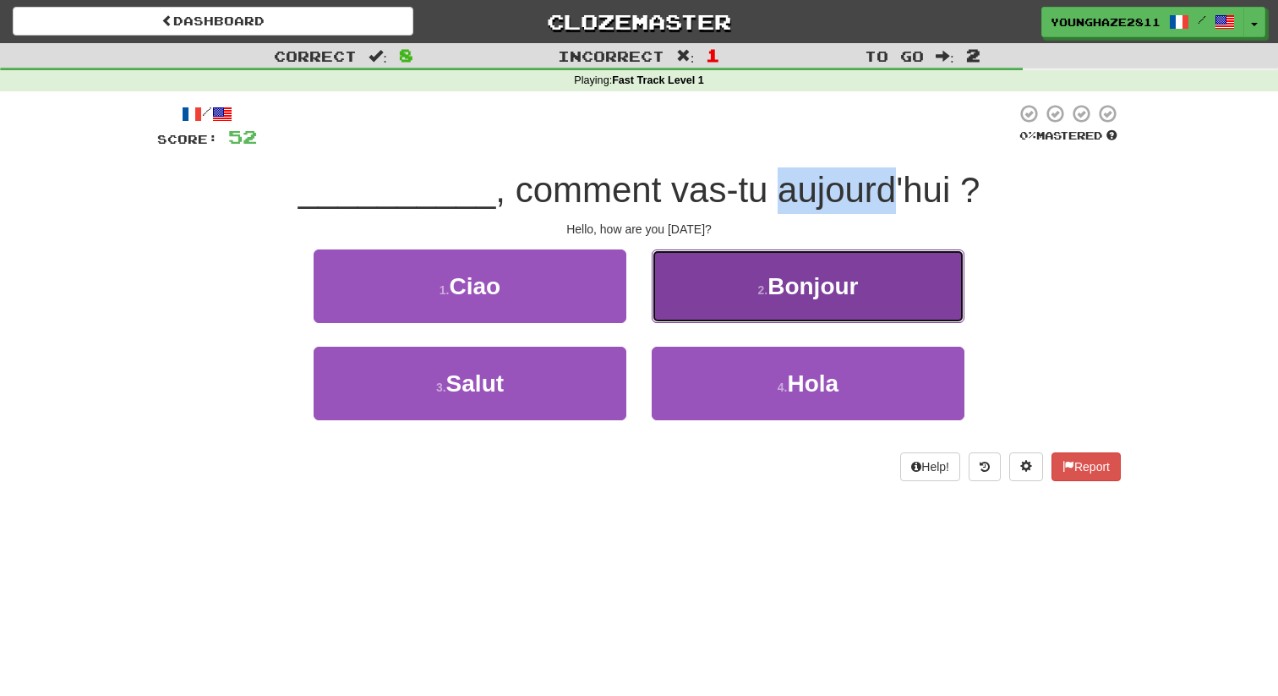
click at [840, 301] on button "2 . Bonjour" at bounding box center [808, 286] width 313 height 74
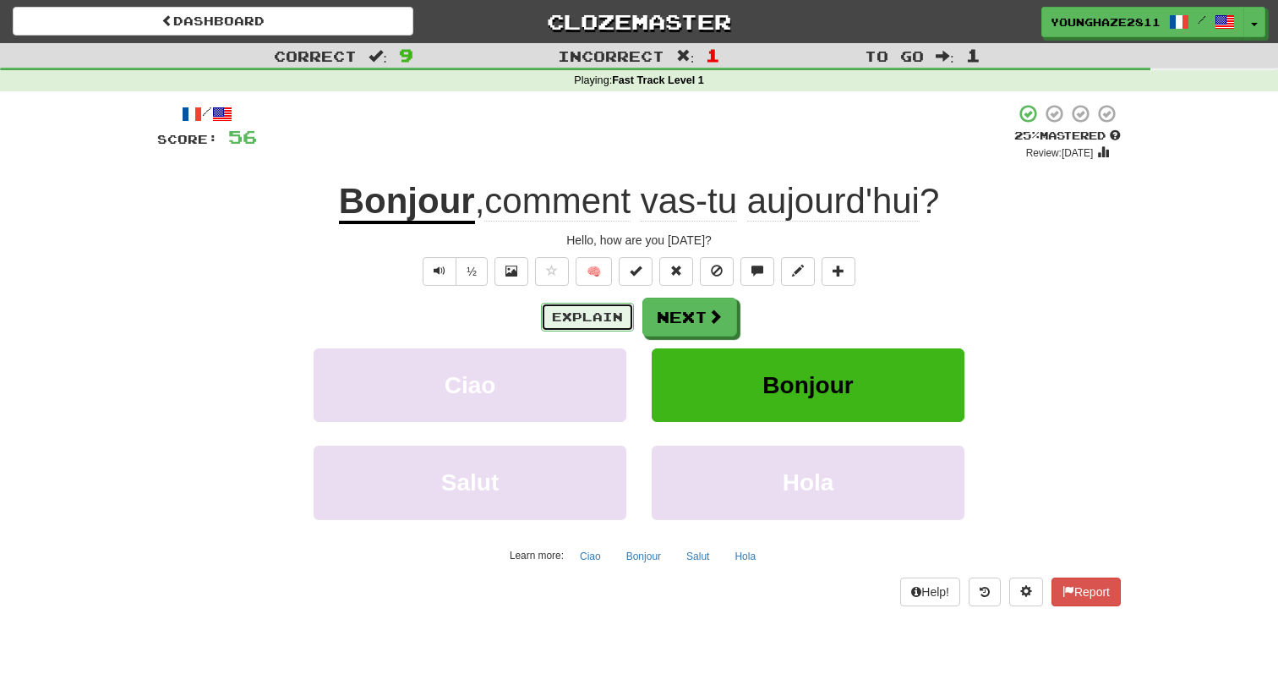
click at [569, 313] on button "Explain" at bounding box center [587, 317] width 93 height 29
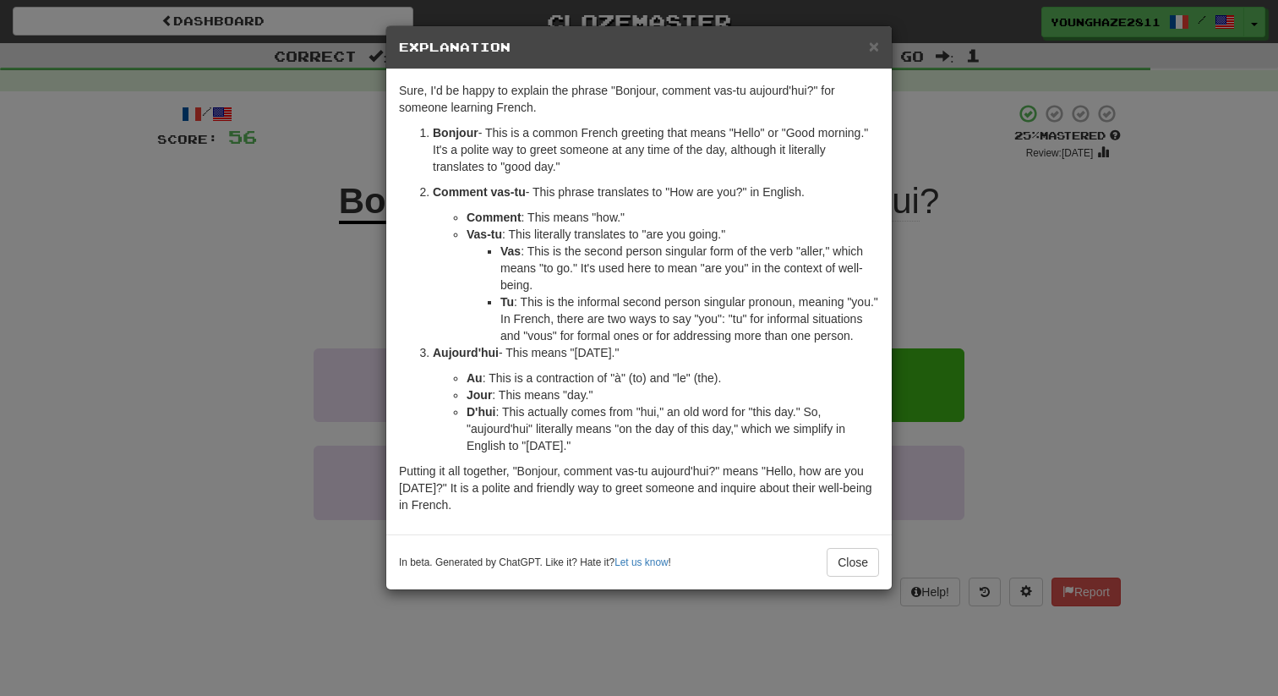
click at [1024, 241] on div "× Explanation Sure, I'd be happy to explain the phrase "Bonjour, comment vas-tu…" at bounding box center [639, 348] width 1278 height 696
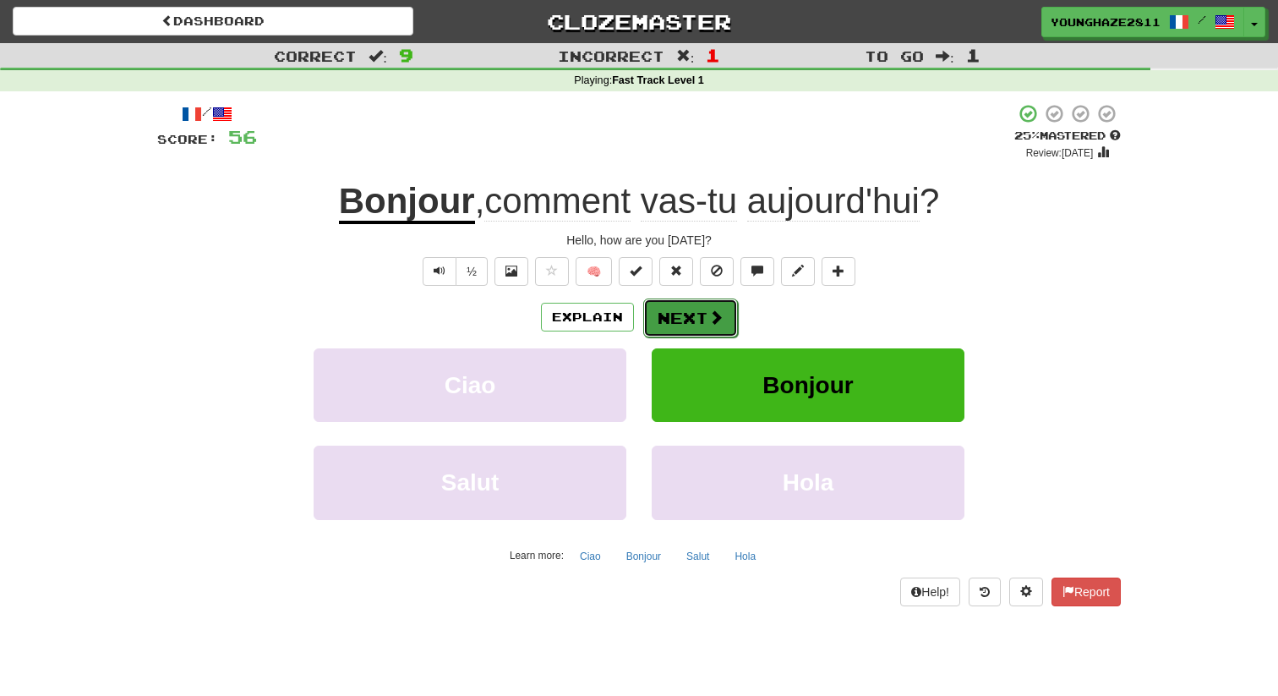
click at [679, 319] on button "Next" at bounding box center [690, 317] width 95 height 39
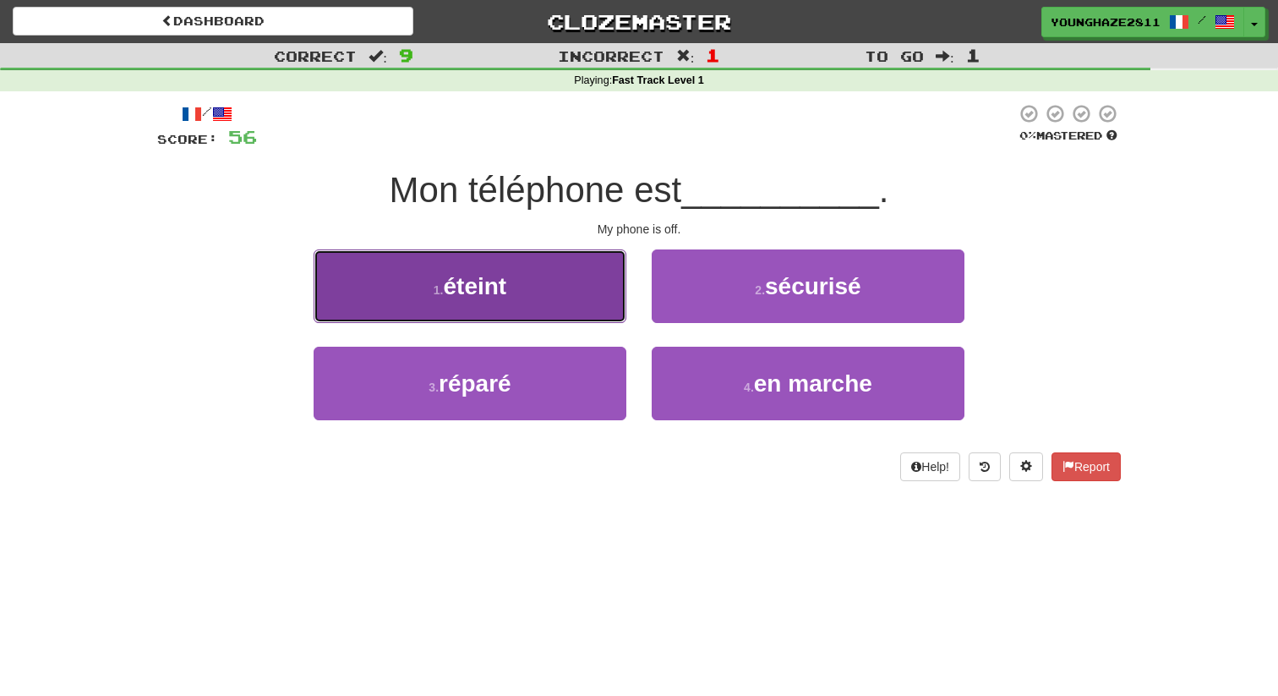
click at [593, 282] on button "1 . éteint" at bounding box center [470, 286] width 313 height 74
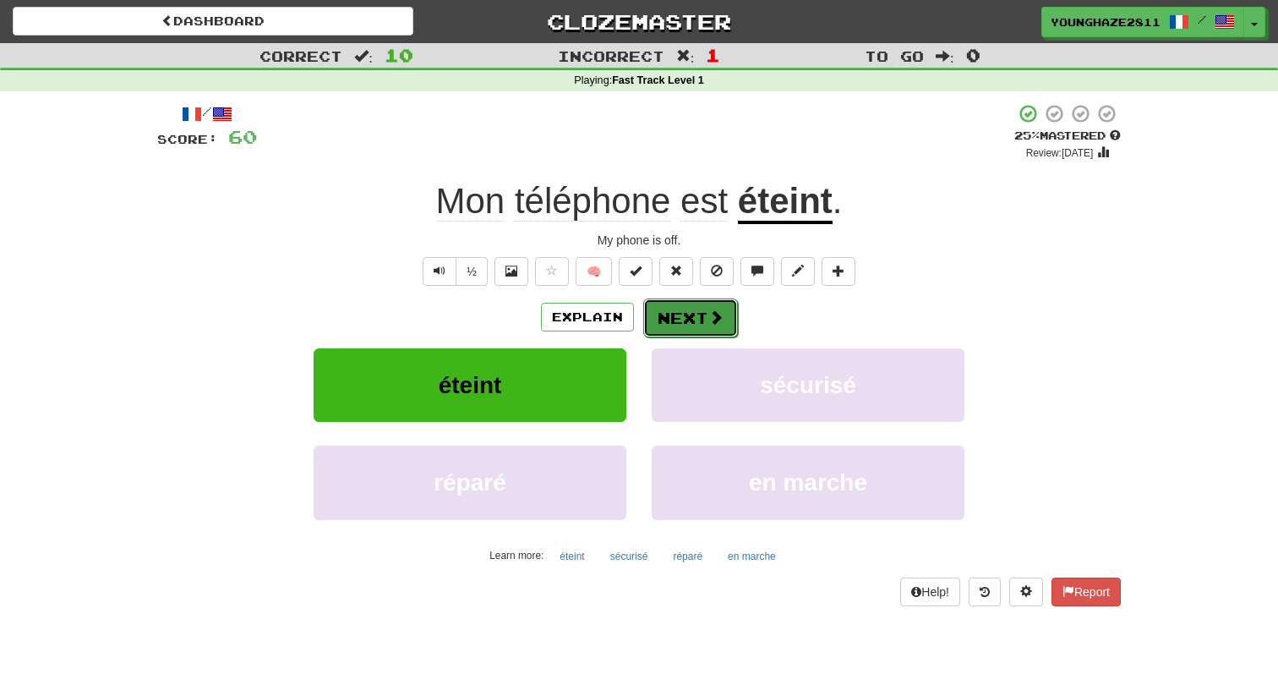
click at [685, 311] on button "Next" at bounding box center [690, 317] width 95 height 39
